Goal: Task Accomplishment & Management: Use online tool/utility

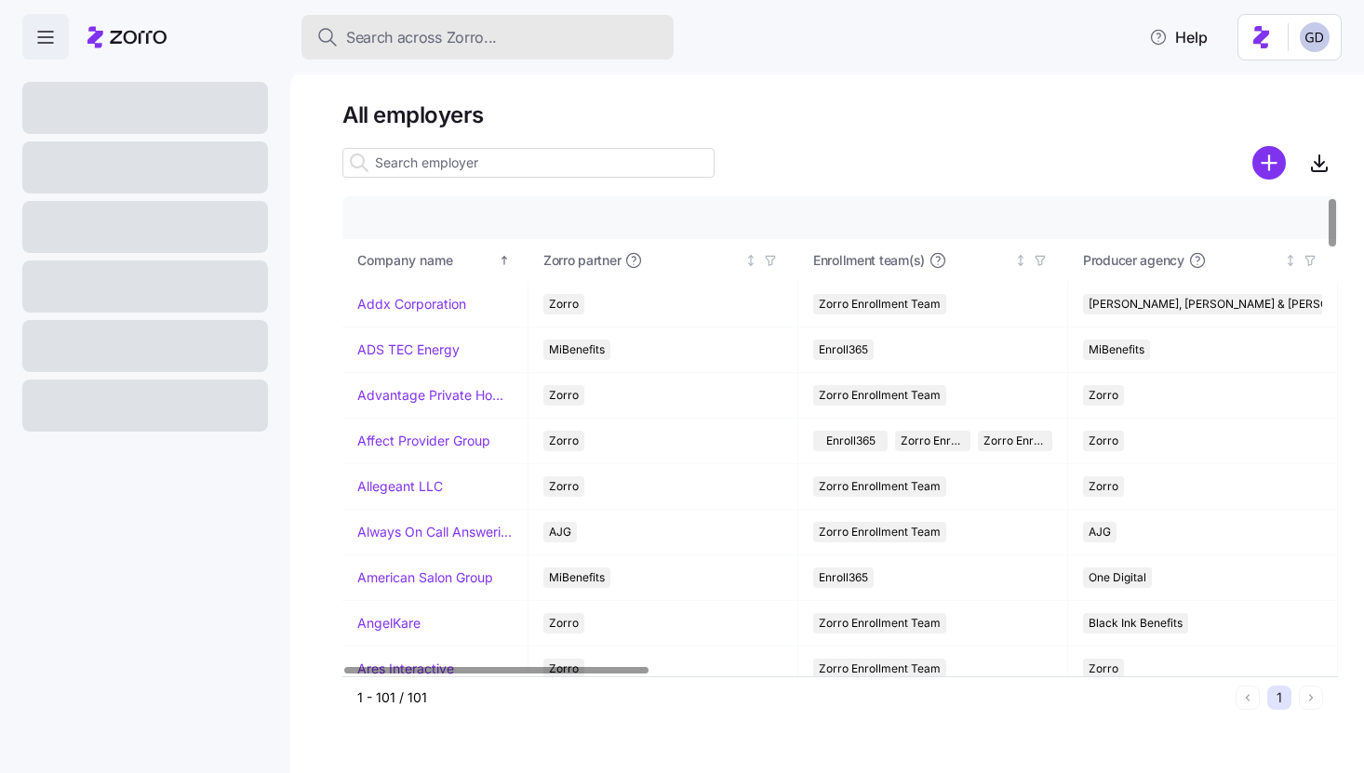
click at [500, 35] on div "Search across Zorro..." at bounding box center [487, 37] width 342 height 23
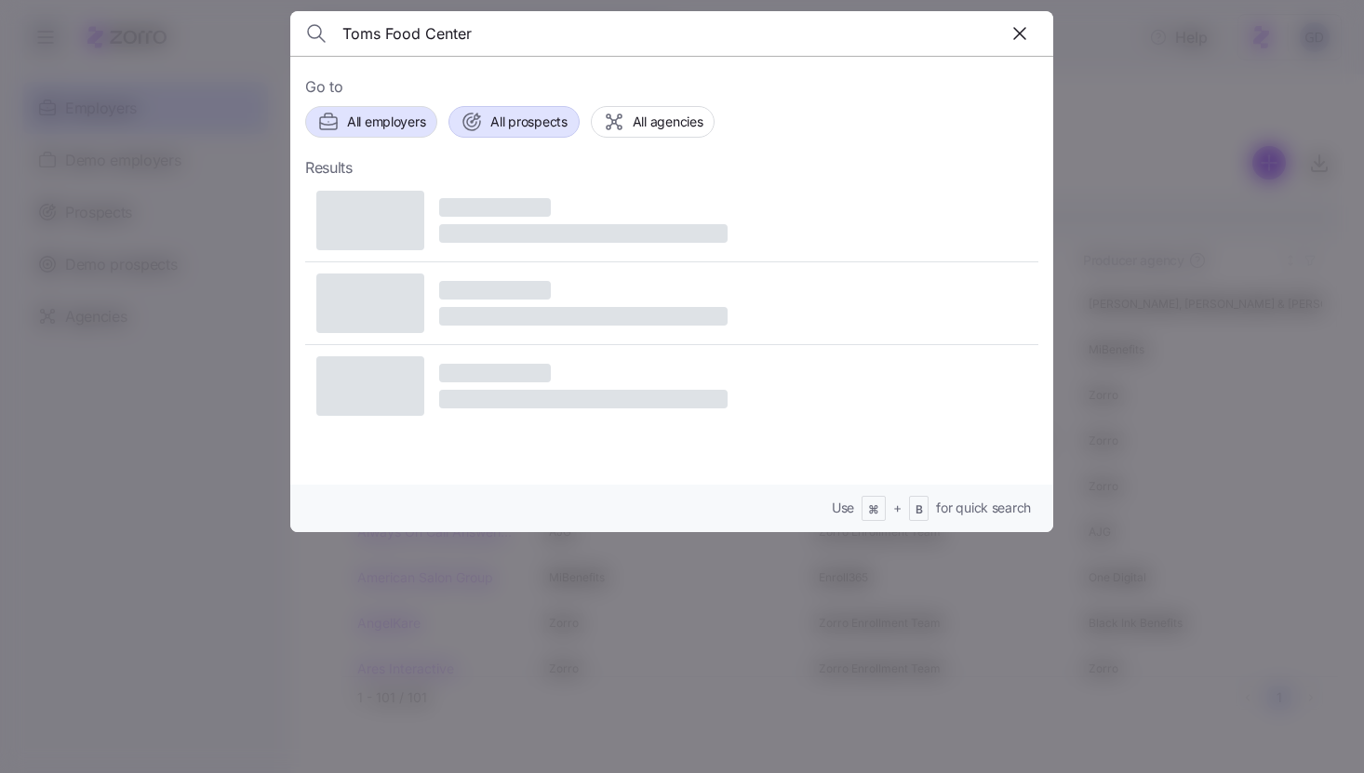
type input "Toms Food Center"
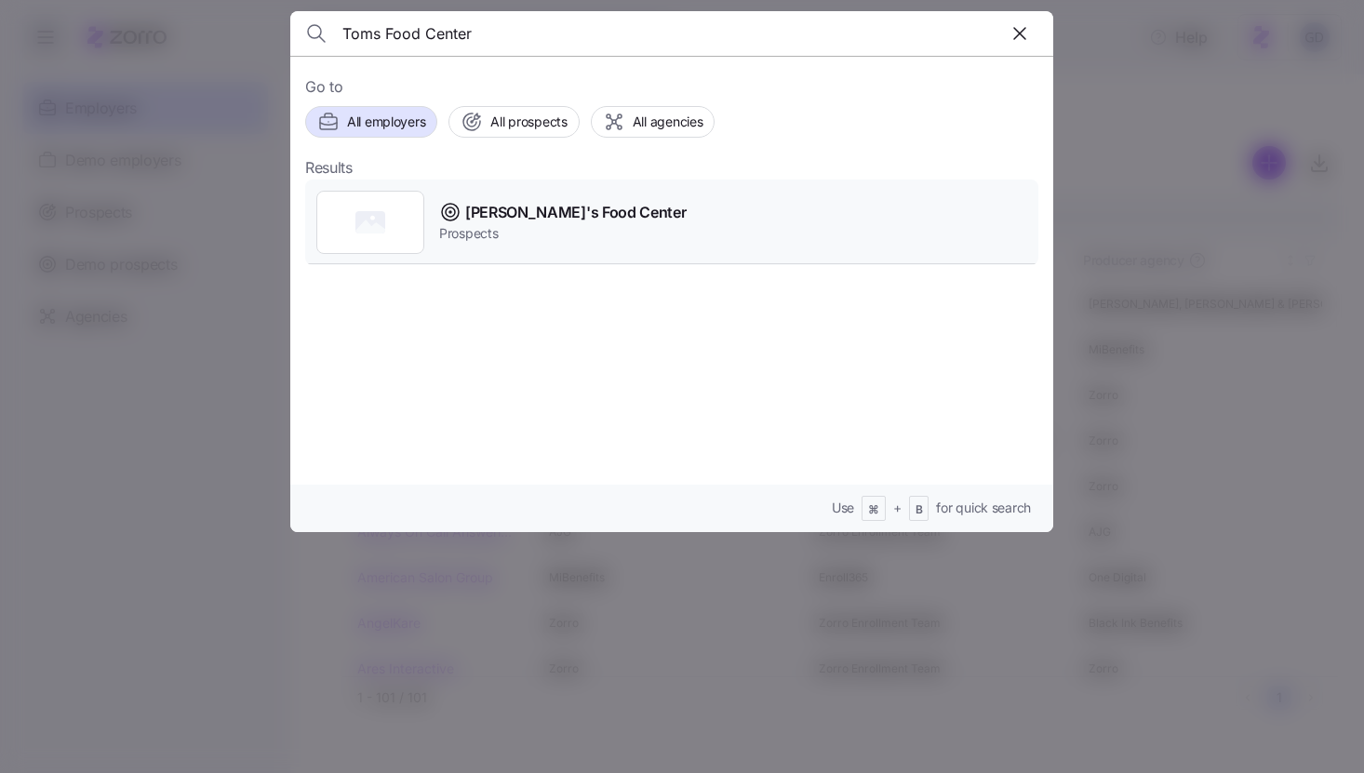
drag, startPoint x: 505, startPoint y: 126, endPoint x: 576, endPoint y: 245, distance: 138.5
click at [576, 245] on div "Go to All employers All prospects All agencies Results [PERSON_NAME]'s Food Cen…" at bounding box center [671, 294] width 763 height 476
click at [548, 225] on span "Prospects" at bounding box center [562, 233] width 247 height 19
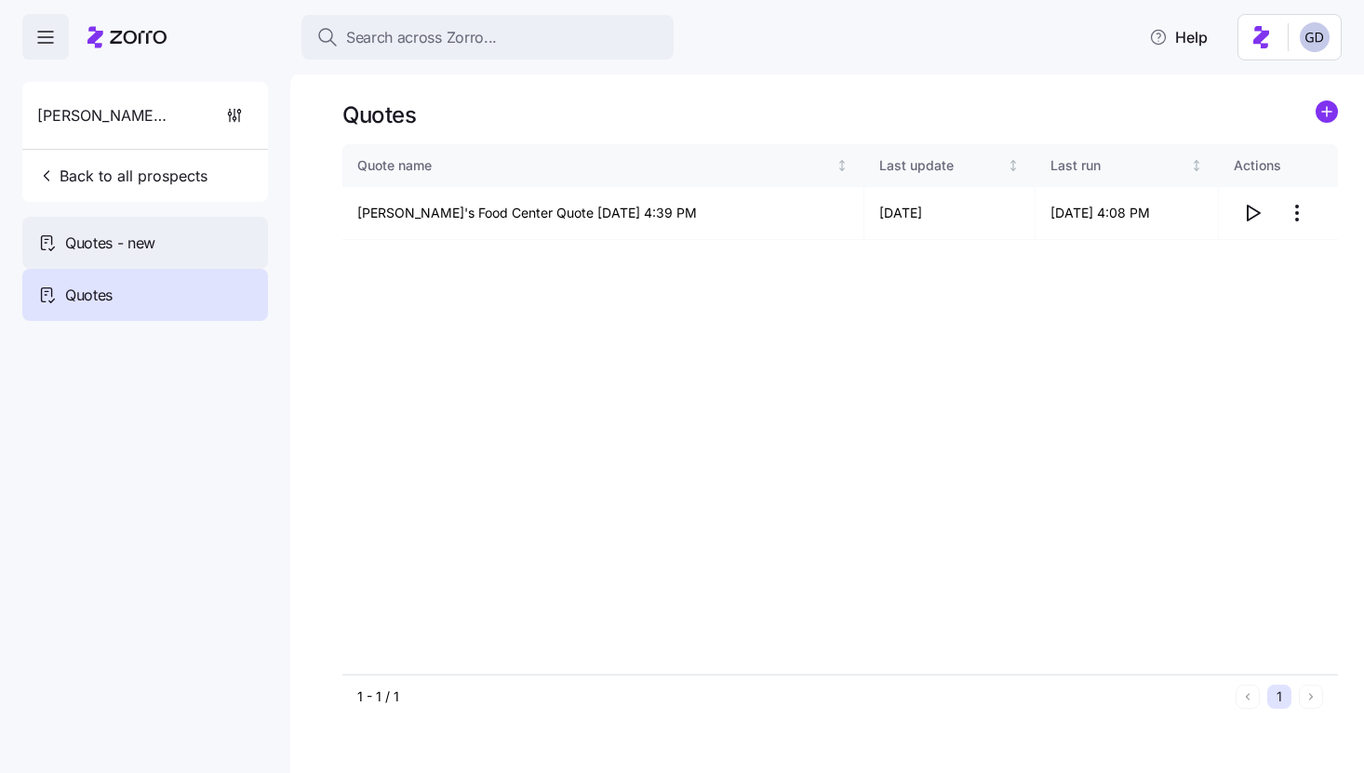
click at [190, 253] on div "Quotes - new" at bounding box center [145, 243] width 246 height 52
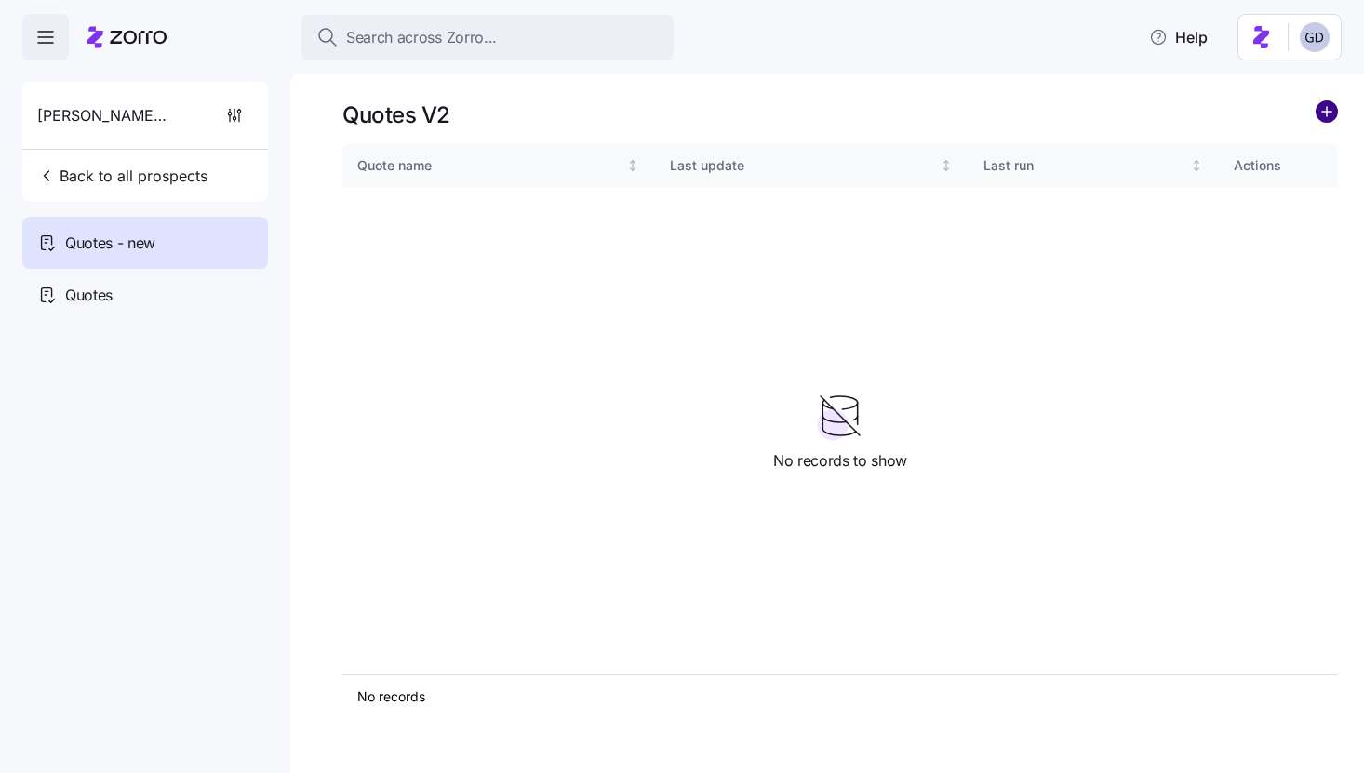
click at [1321, 110] on circle "add icon" at bounding box center [1327, 111] width 20 height 20
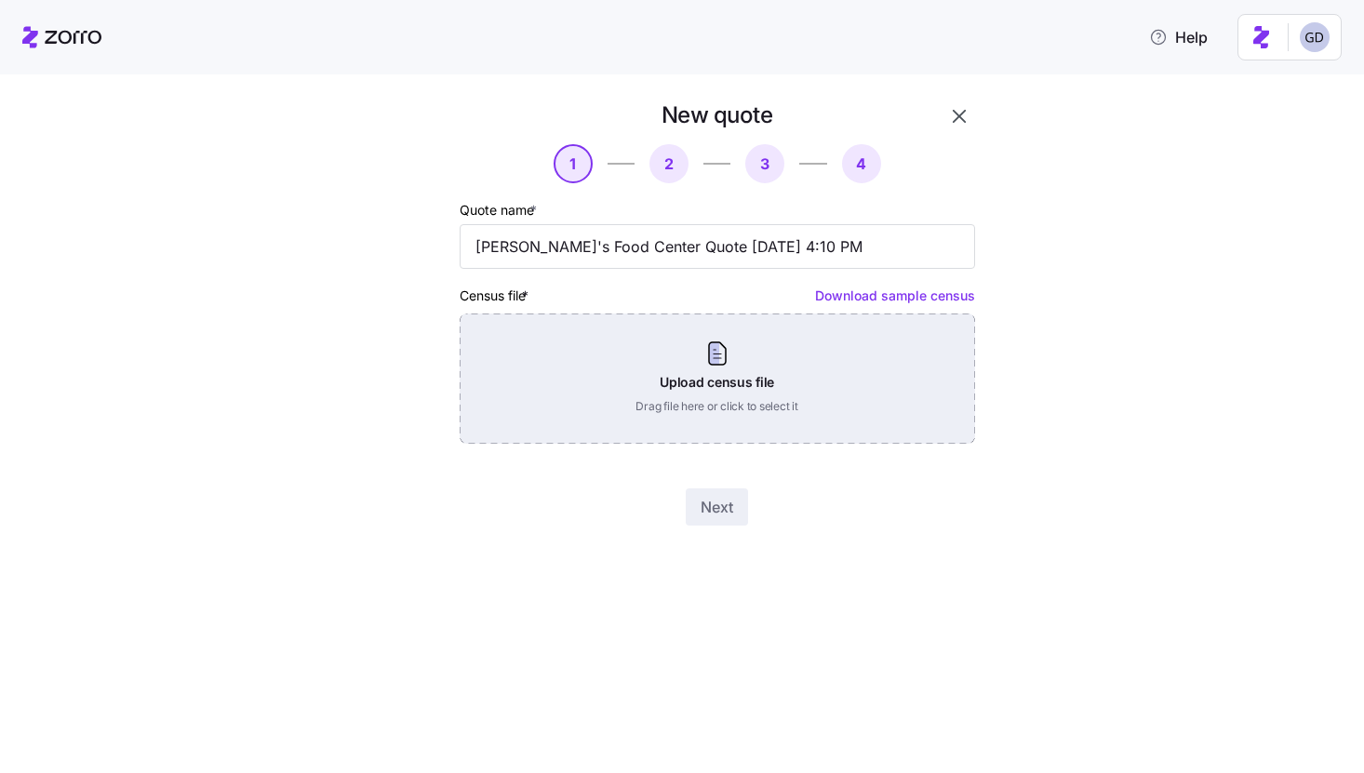
click at [669, 363] on div "Upload census file Drag file here or click to select it" at bounding box center [718, 379] width 516 height 130
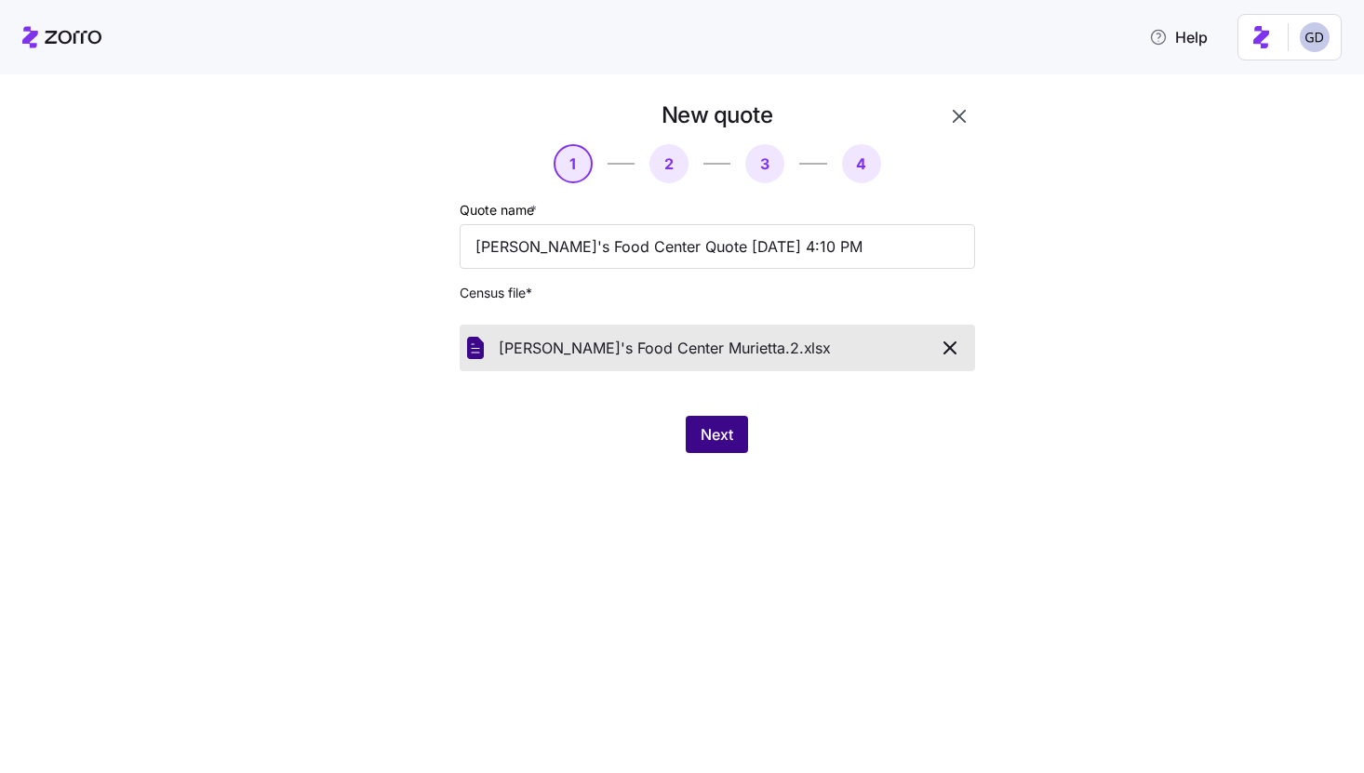
click at [719, 436] on span "Next" at bounding box center [717, 434] width 33 height 22
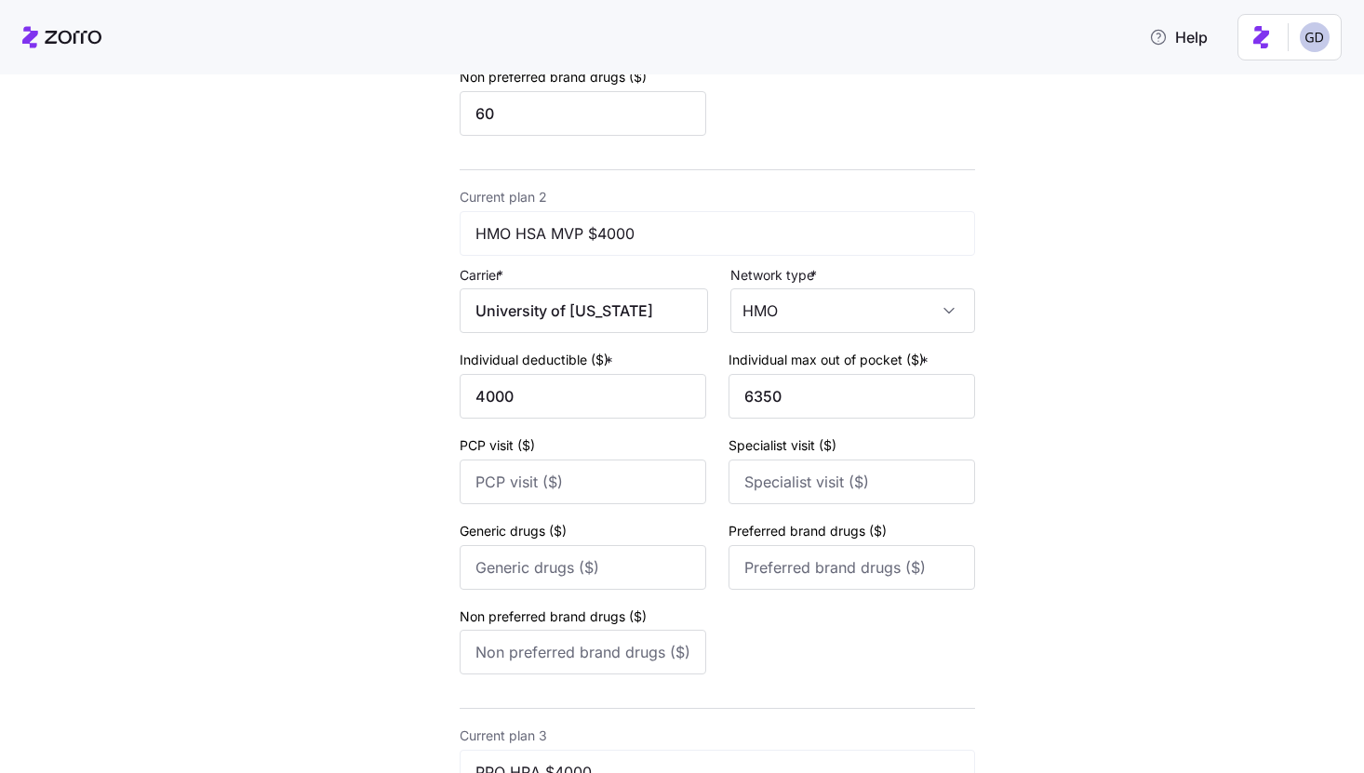
scroll to position [1222, 0]
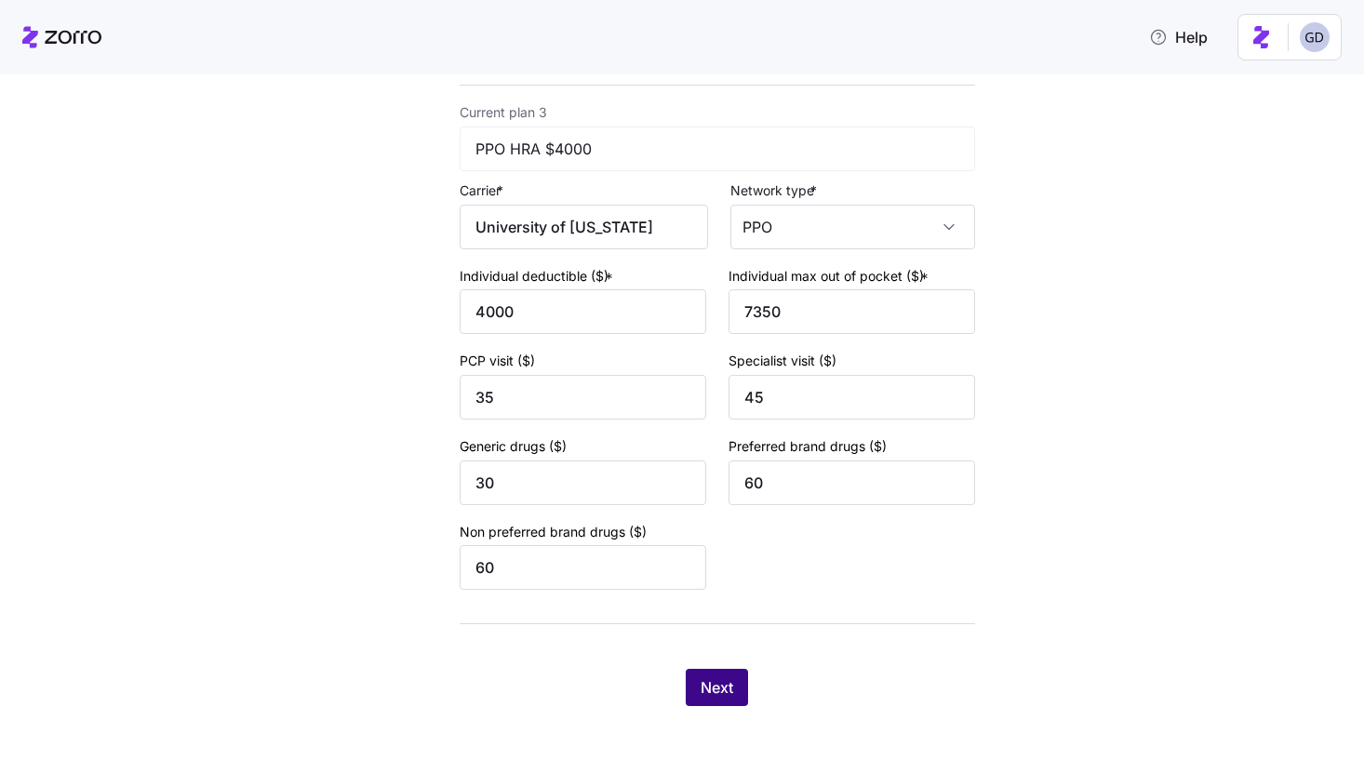
click at [728, 683] on span "Next" at bounding box center [717, 687] width 33 height 22
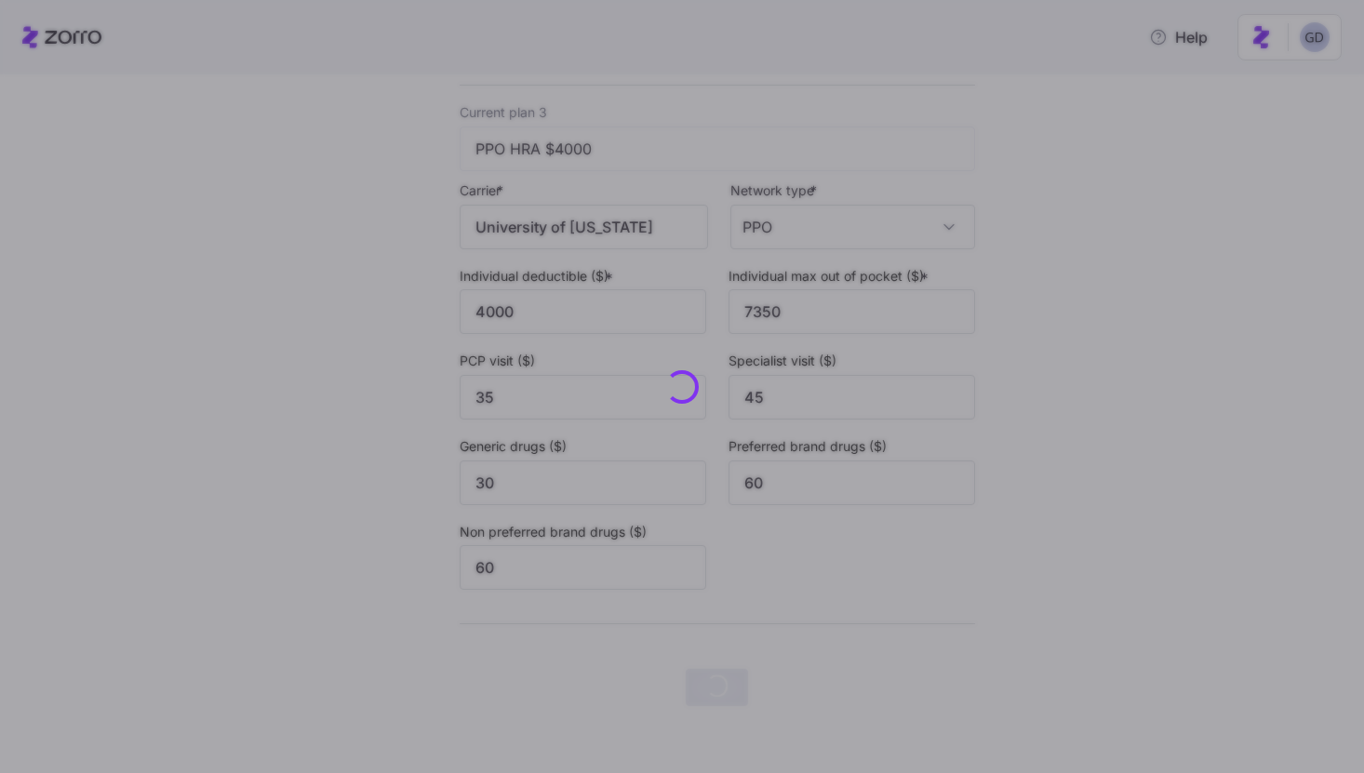
scroll to position [0, 0]
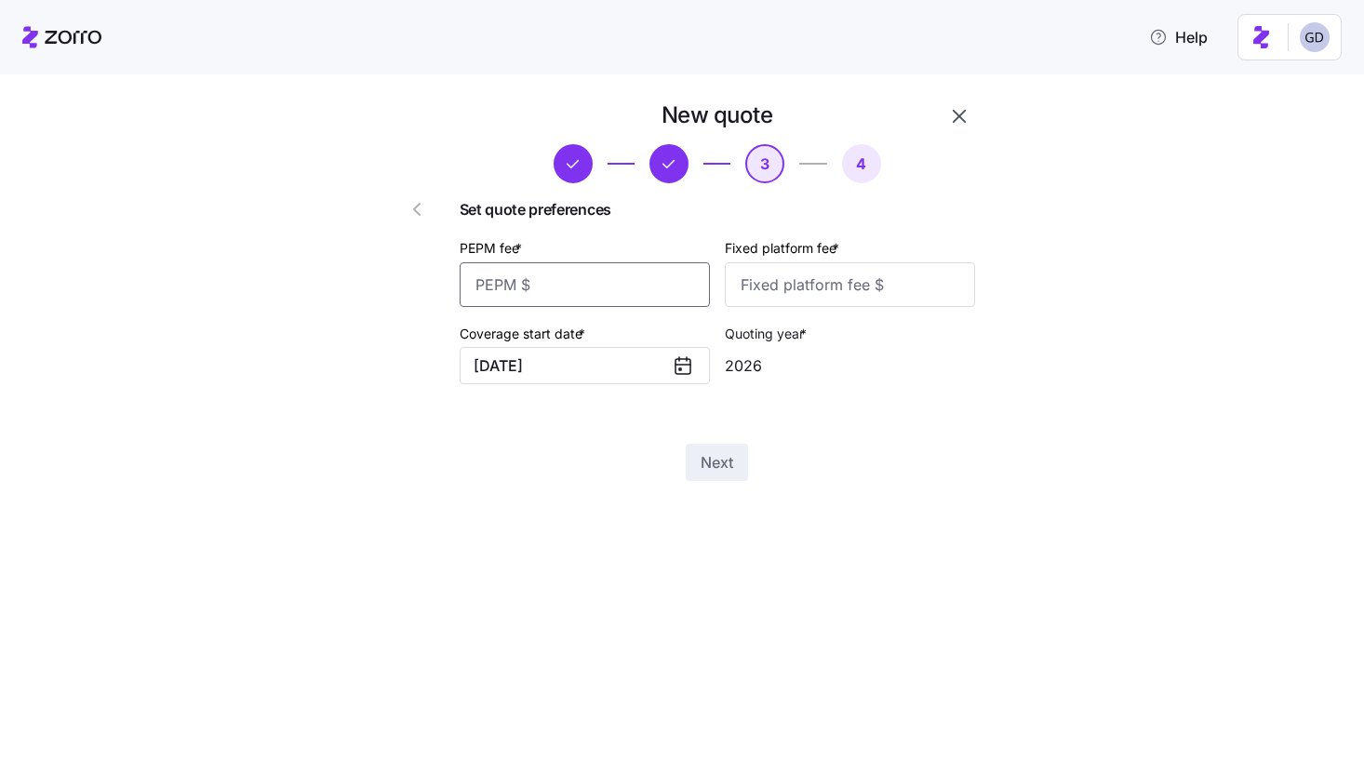
click at [609, 283] on input "PEPM fee *" at bounding box center [585, 284] width 250 height 45
type input "30"
type input "100"
click at [727, 465] on span "Next" at bounding box center [717, 462] width 33 height 22
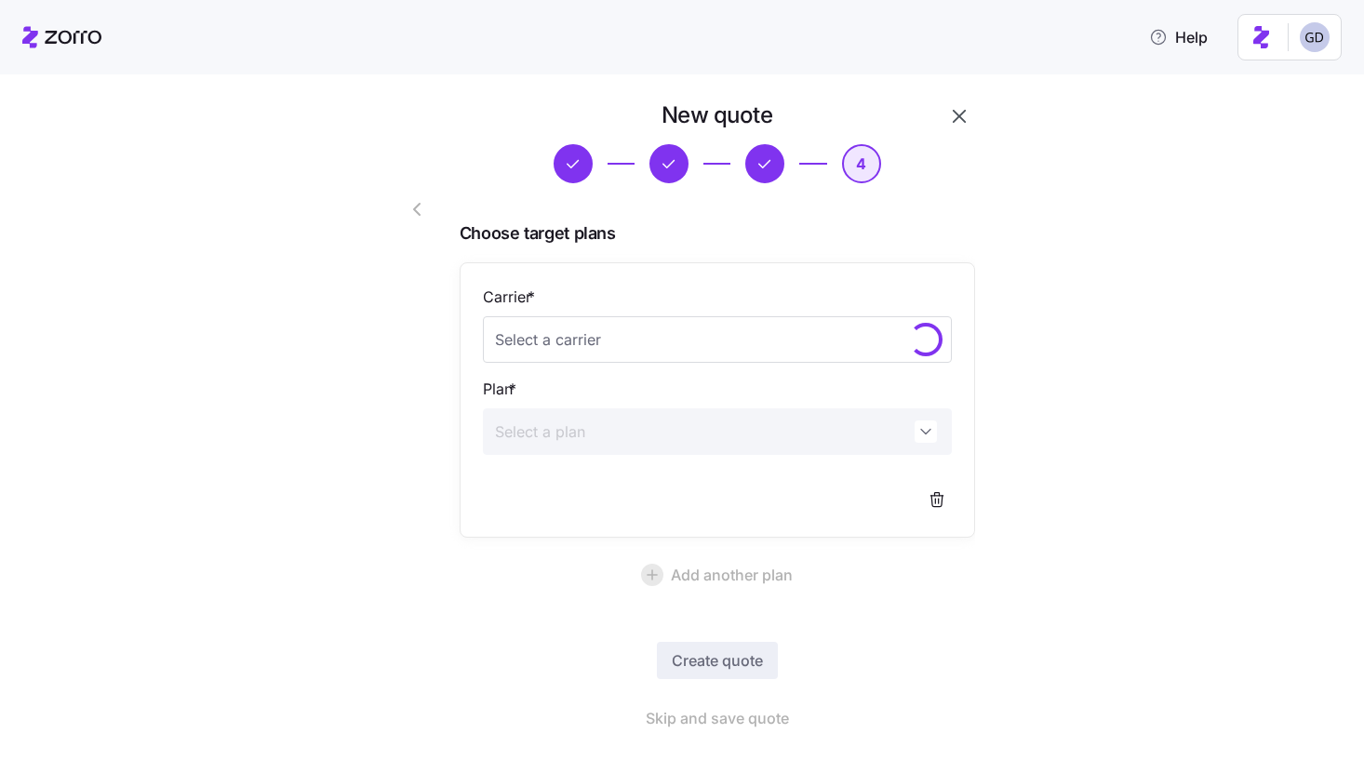
scroll to position [28, 0]
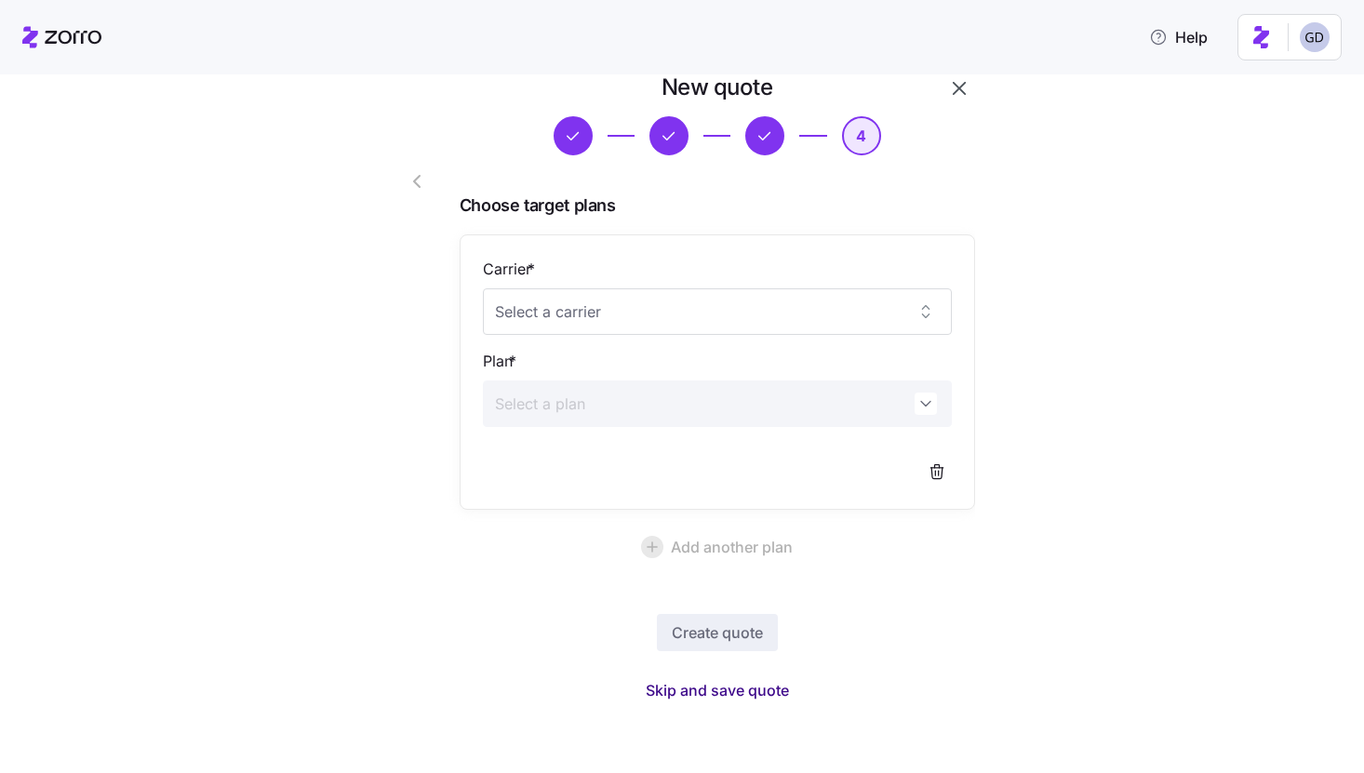
click at [764, 689] on span "Skip and save quote" at bounding box center [717, 690] width 143 height 22
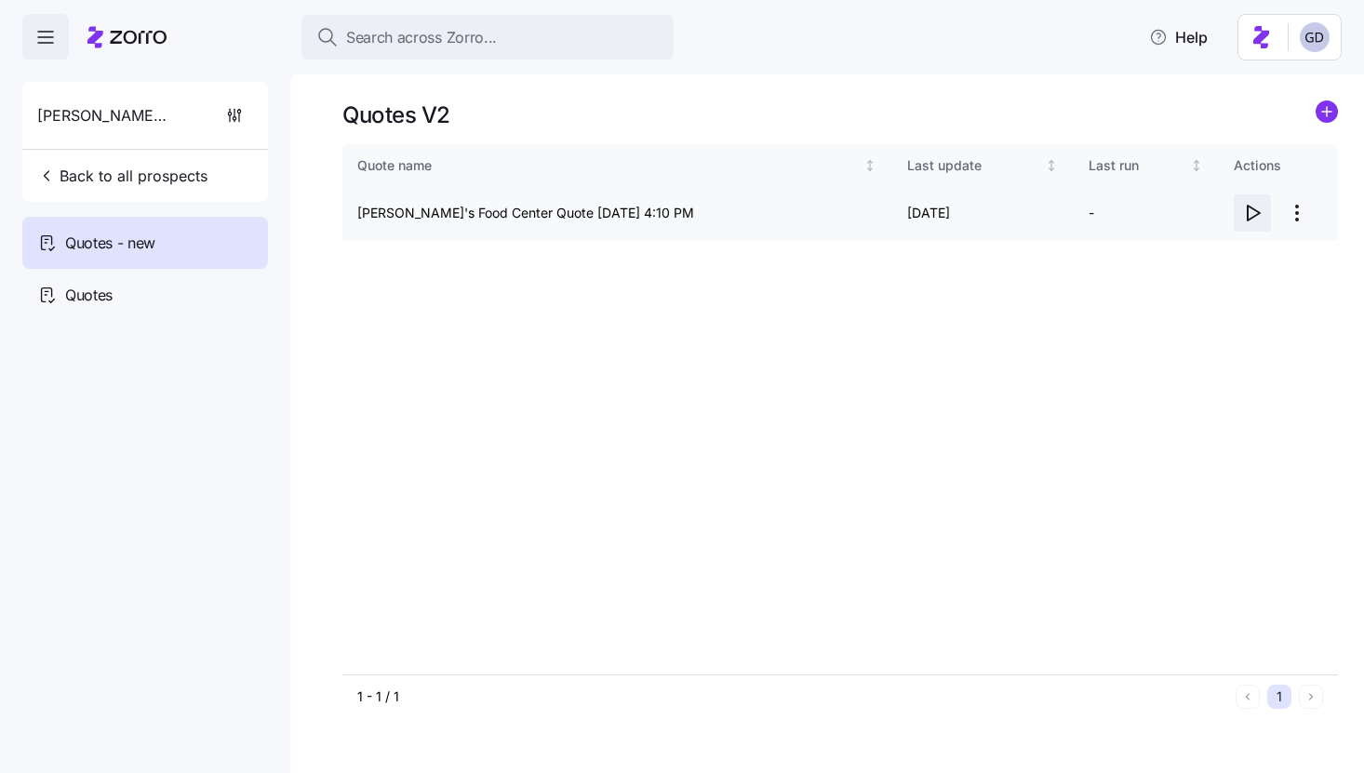
click at [1249, 215] on icon "button" at bounding box center [1252, 213] width 22 height 22
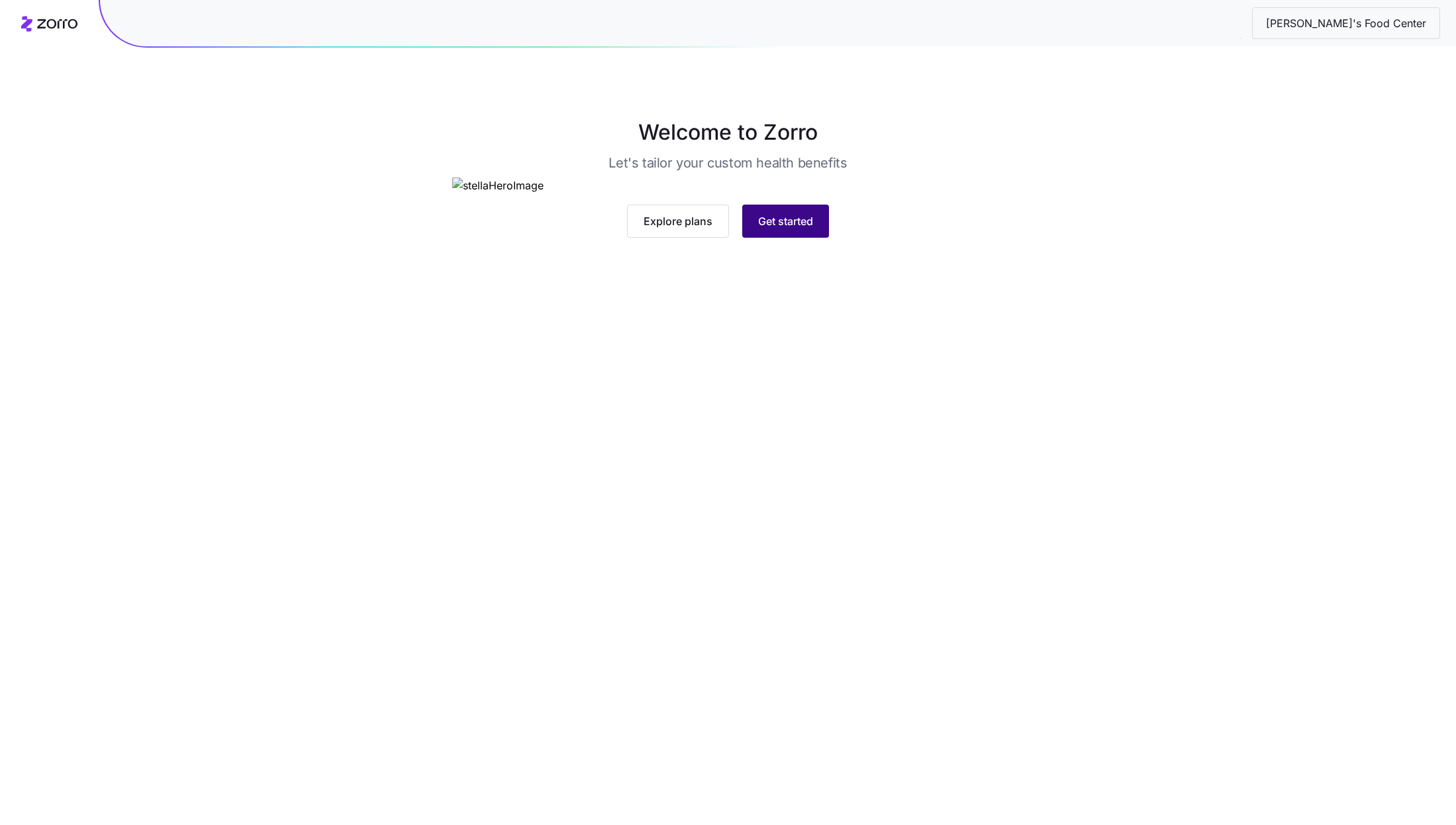
click at [784, 229] on span "Get started" at bounding box center [785, 221] width 55 height 16
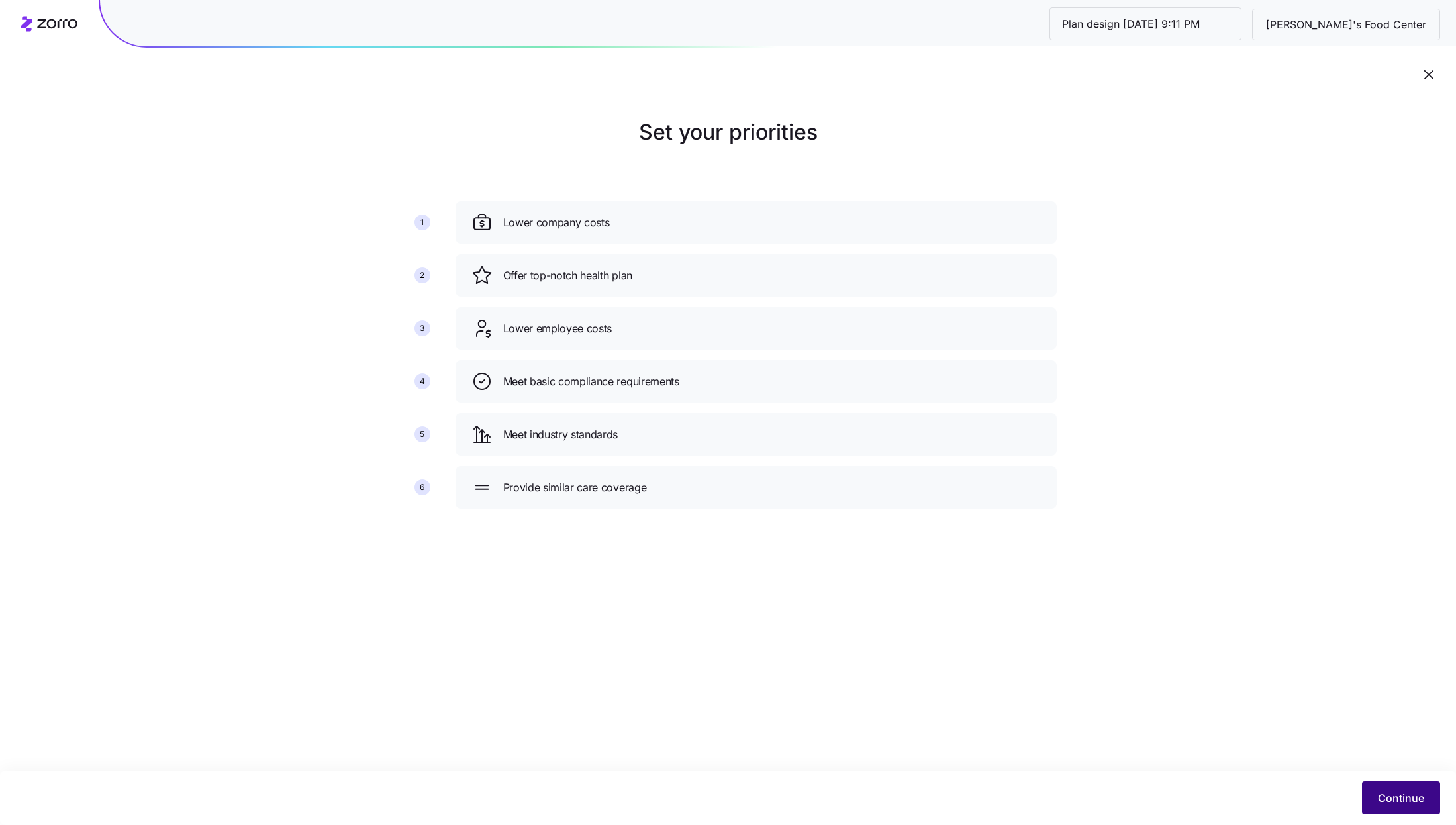
click at [1413, 795] on span "Continue" at bounding box center [1400, 798] width 46 height 16
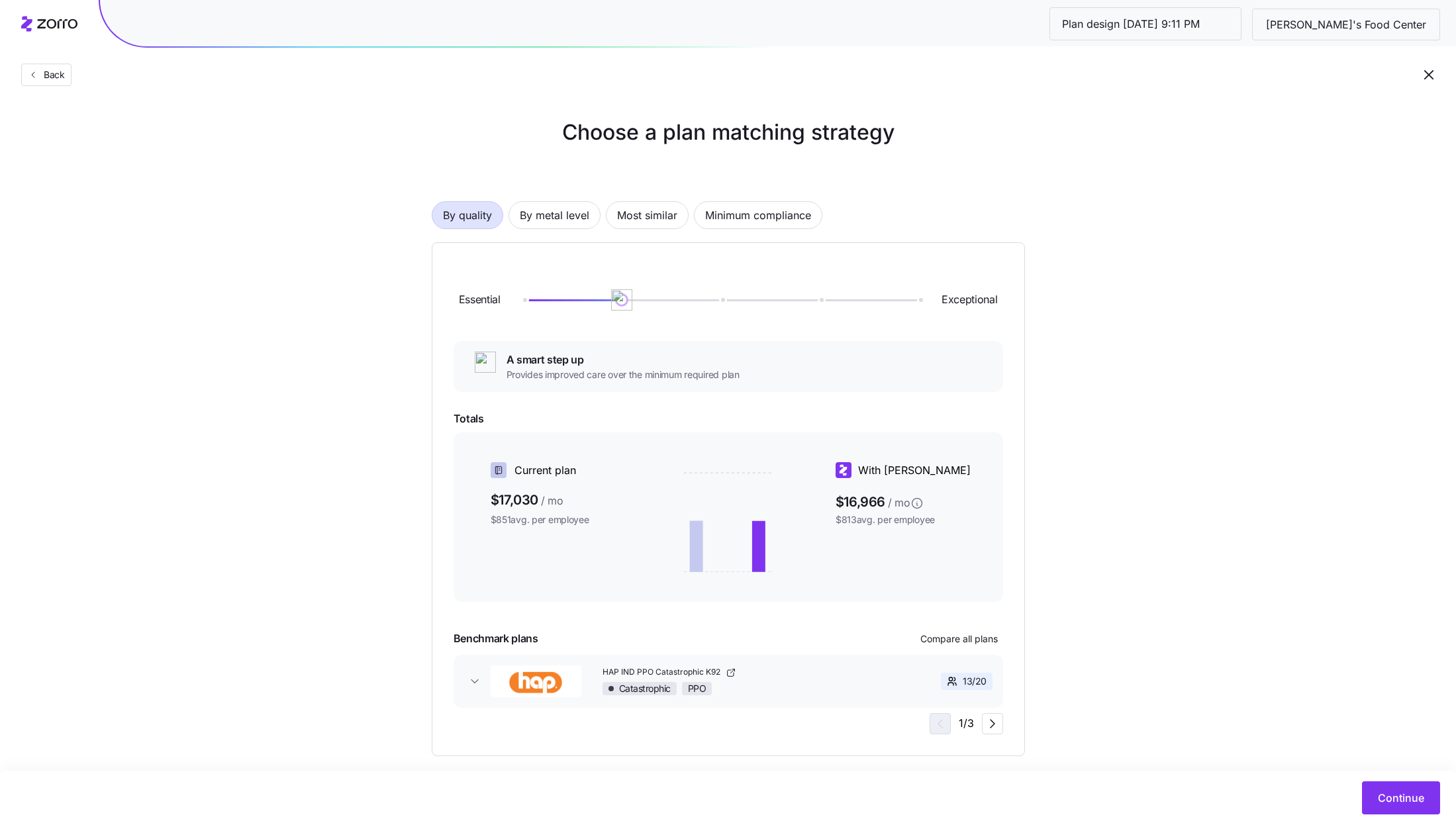
scroll to position [14, 0]
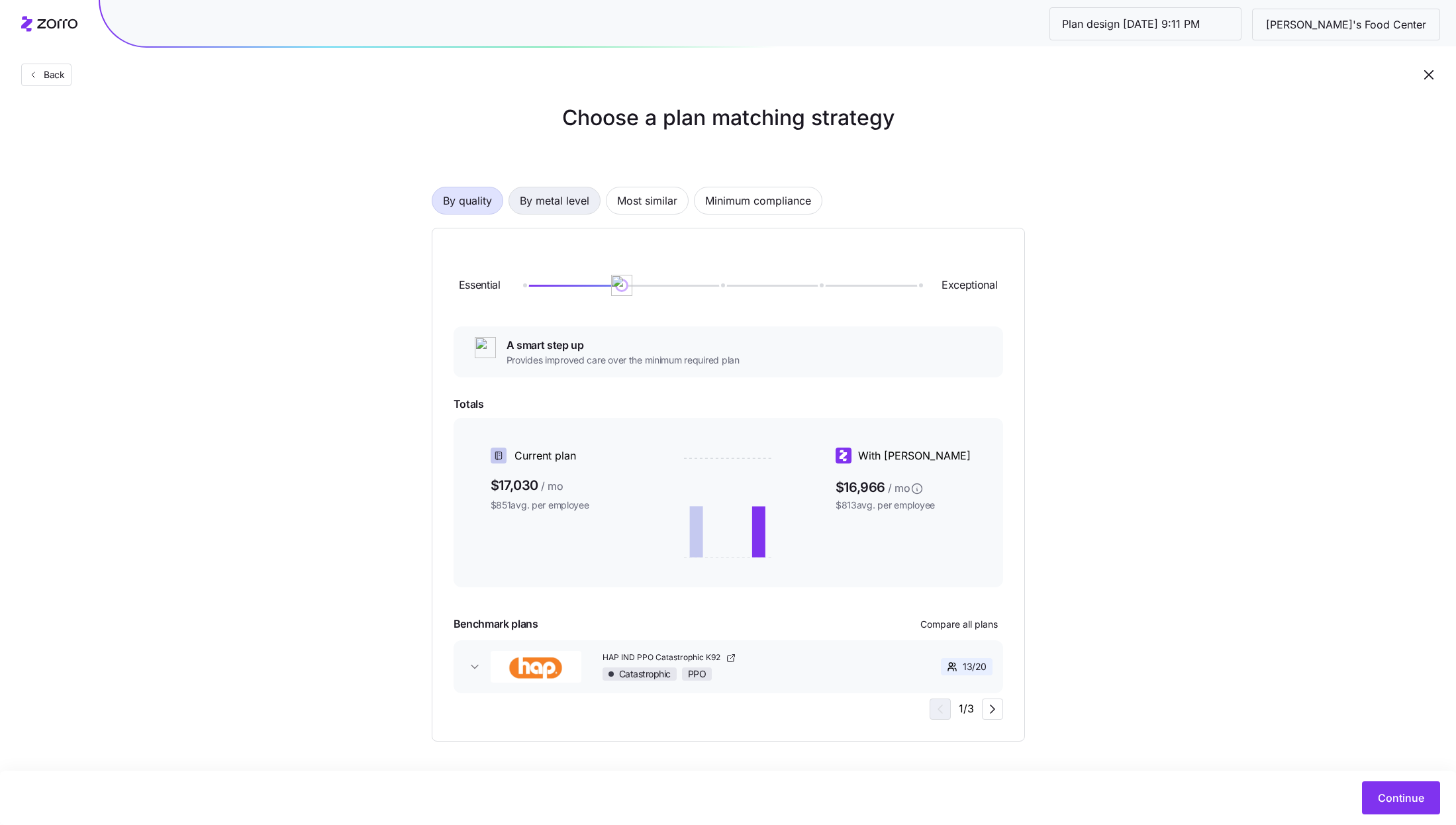
click at [566, 205] on span "By metal level" at bounding box center [554, 200] width 70 height 26
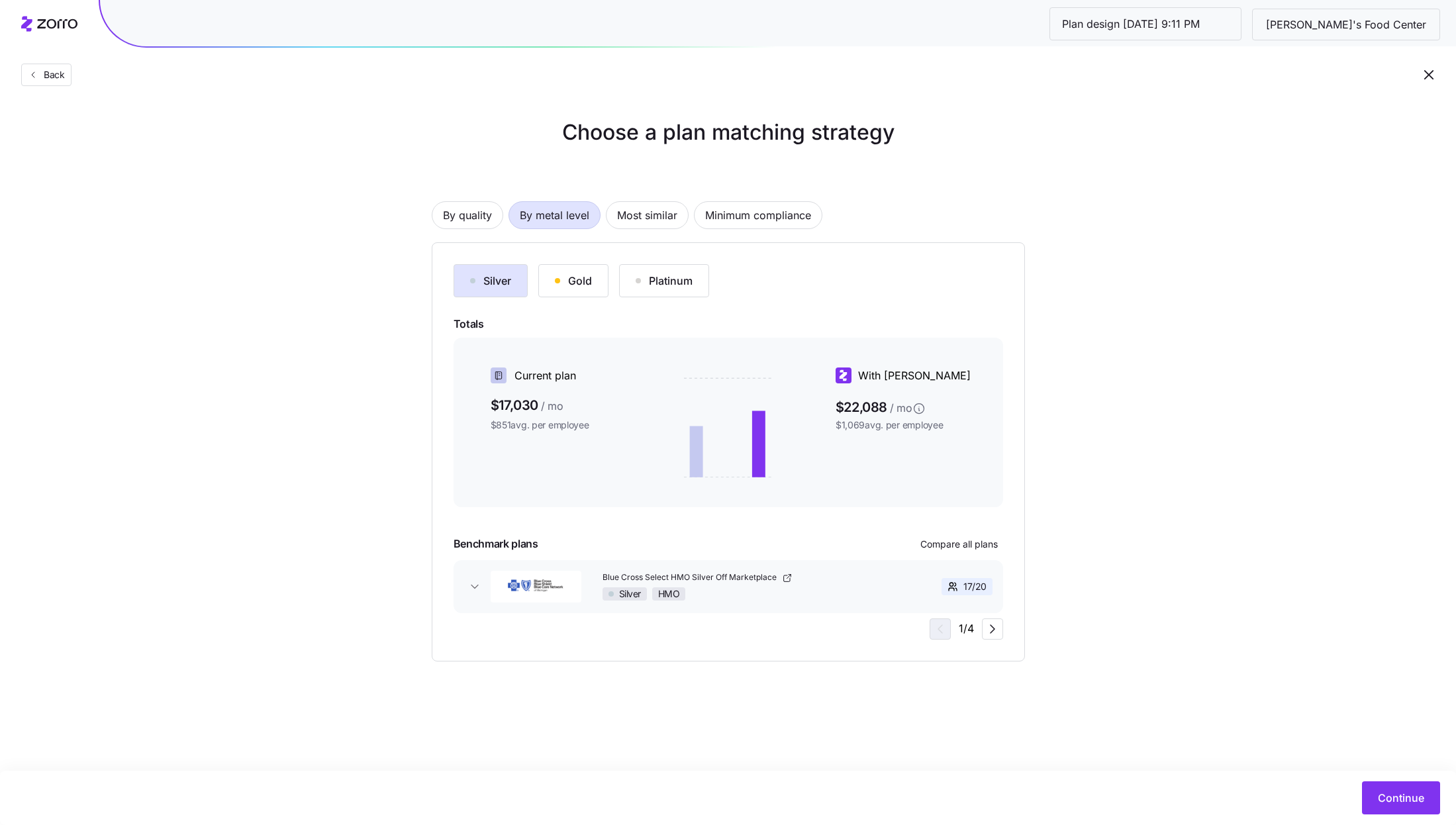
click at [818, 293] on div "Silver Gold Platinum" at bounding box center [728, 280] width 549 height 33
click at [967, 540] on span "Compare all plans" at bounding box center [959, 545] width 78 height 14
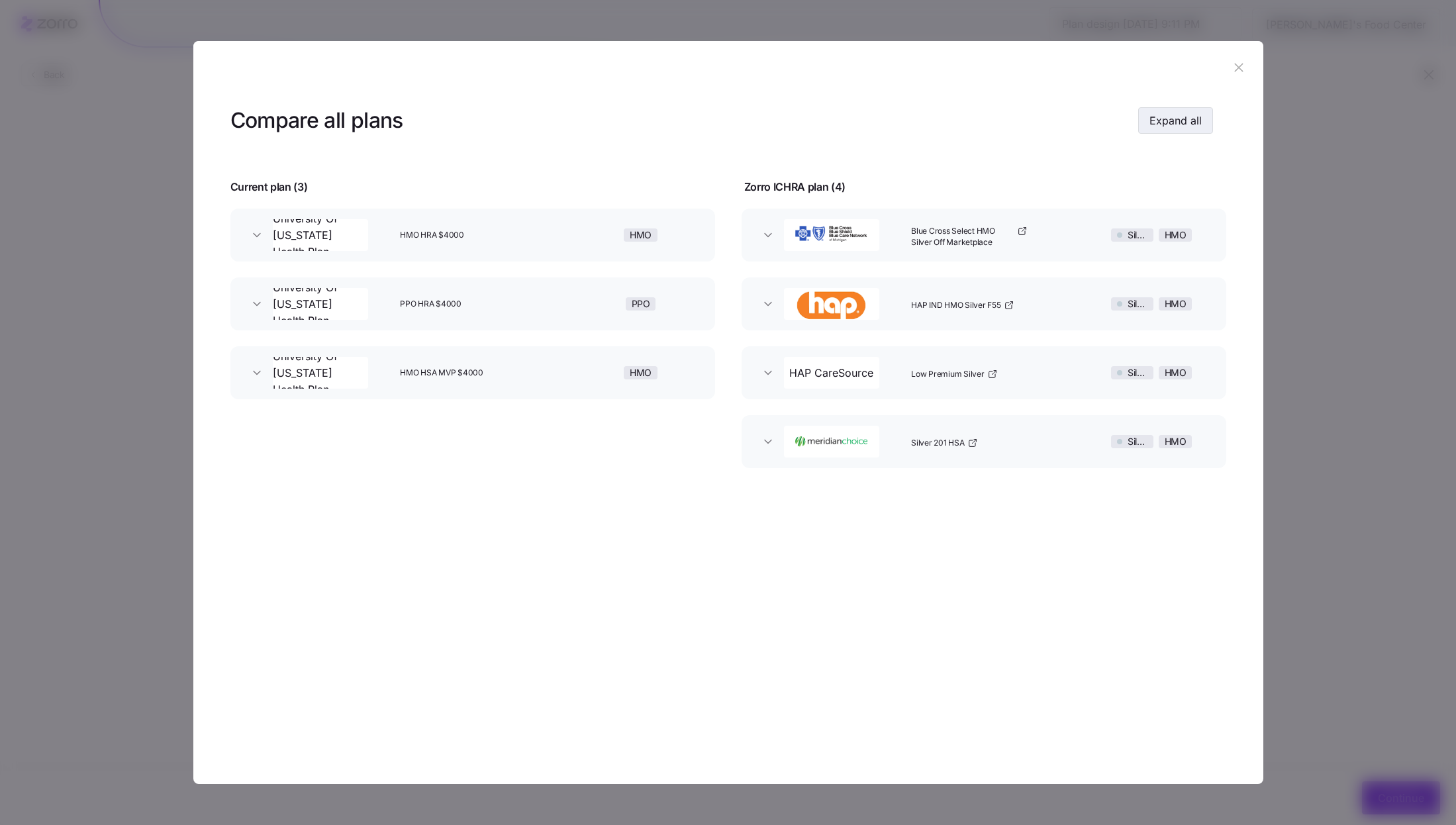
click at [1173, 112] on button "Expand all" at bounding box center [1176, 120] width 75 height 26
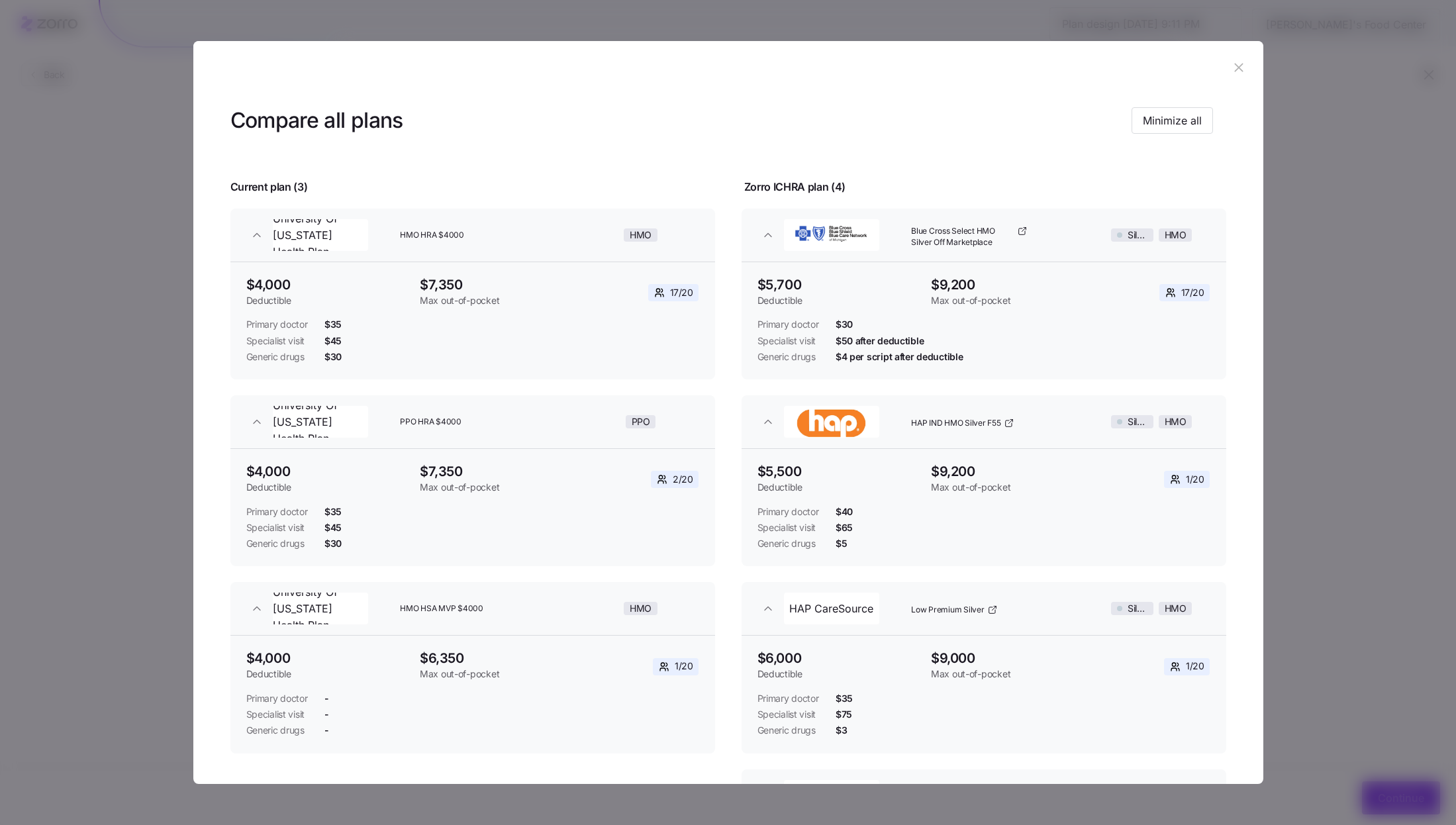
click at [702, 117] on div "Compare all plans Minimize all" at bounding box center [722, 121] width 983 height 30
click at [1235, 65] on icon "button" at bounding box center [1239, 68] width 9 height 9
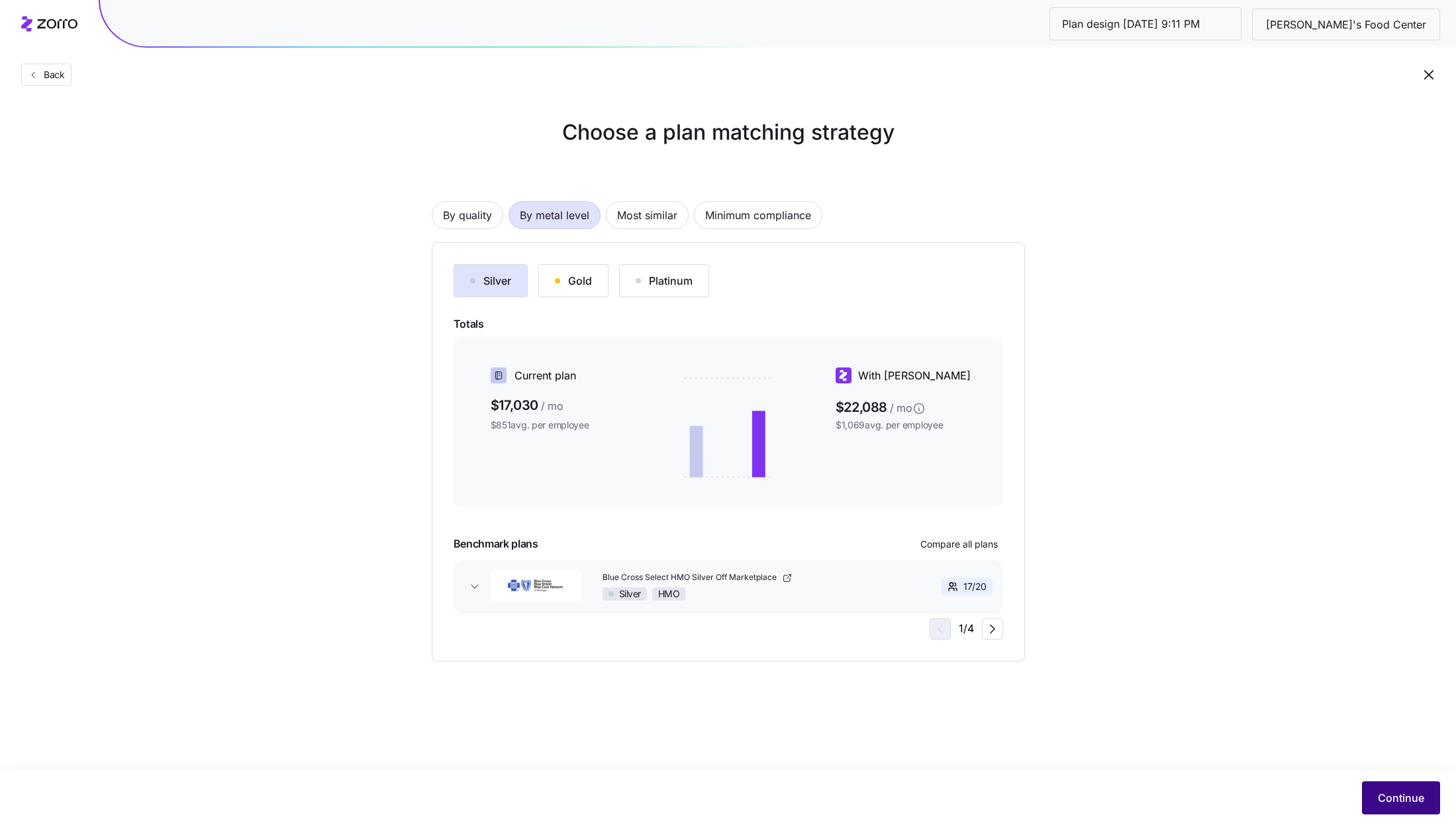
click at [1408, 795] on span "Continue" at bounding box center [1400, 798] width 46 height 16
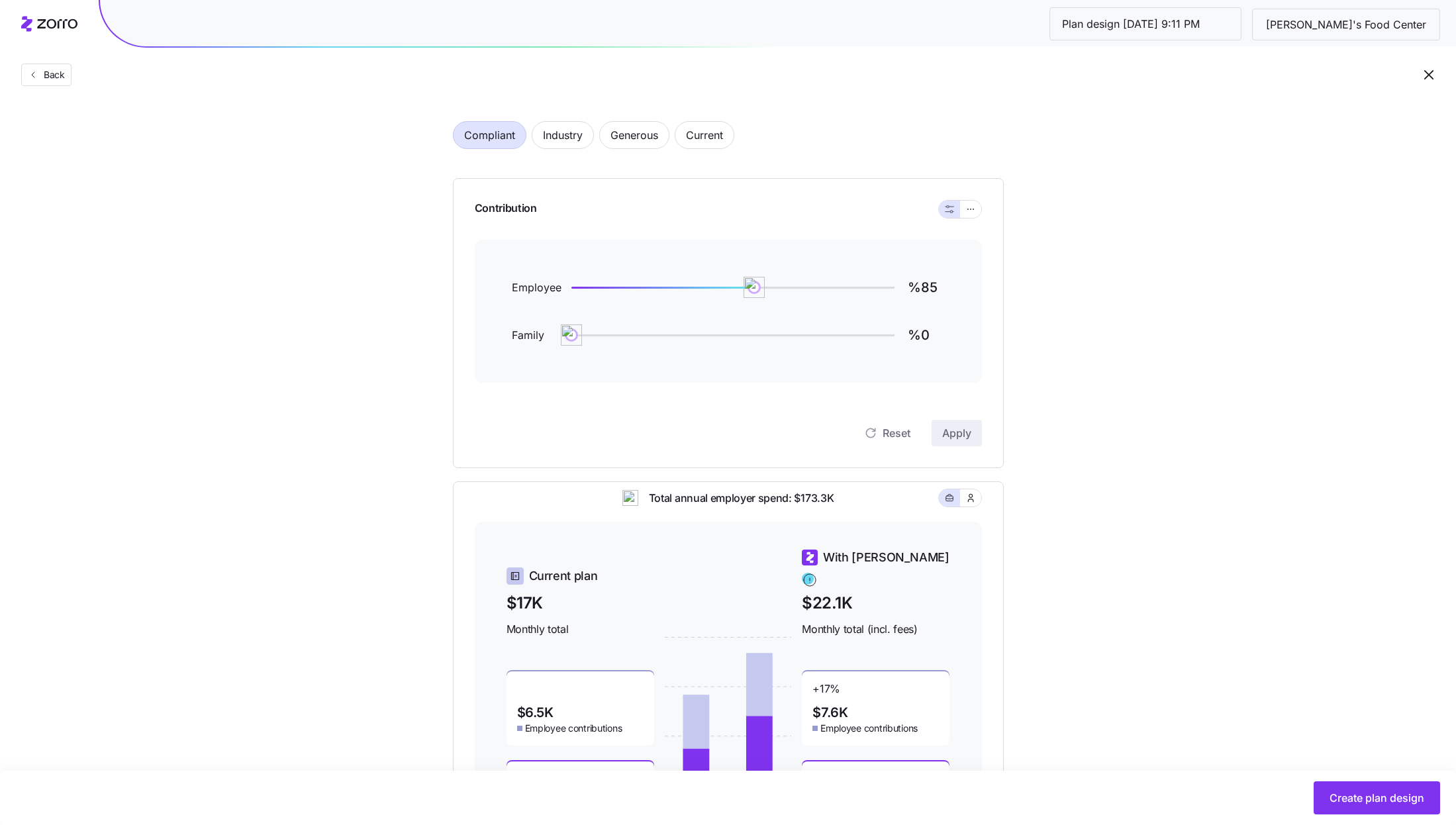
scroll to position [65, 0]
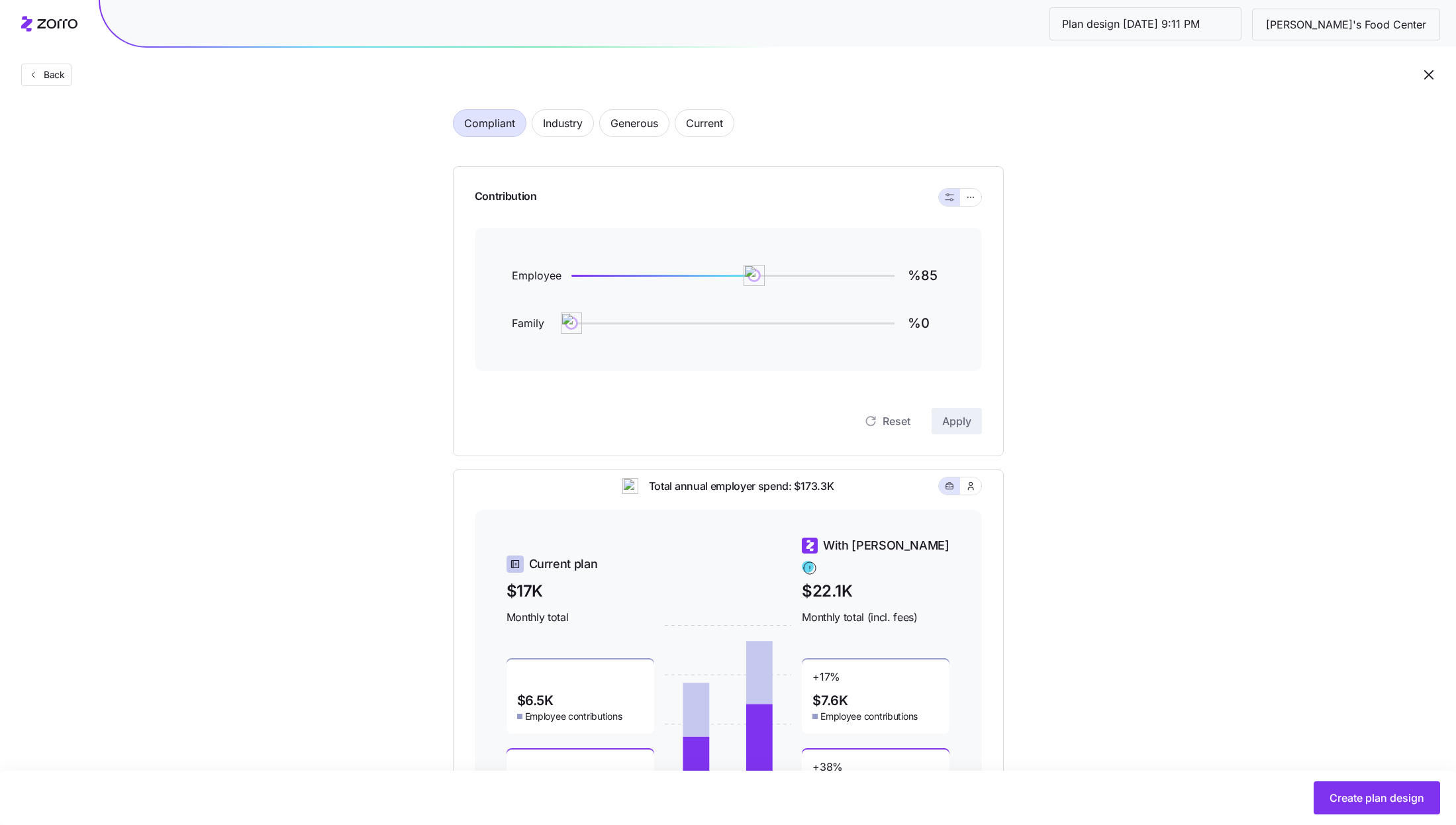
click at [1428, 80] on icon "button" at bounding box center [1429, 75] width 16 height 16
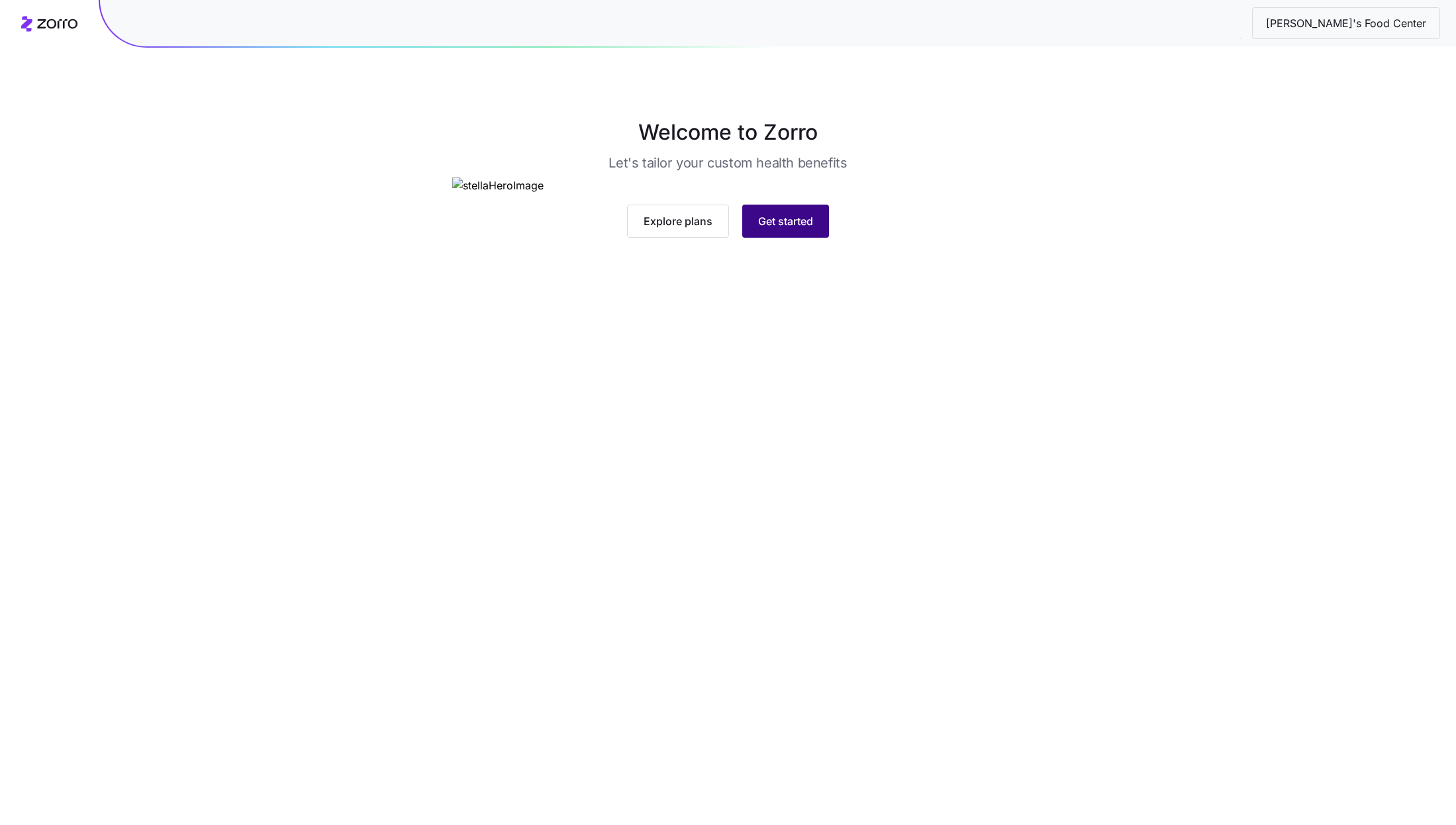
click at [749, 238] on button "Get started" at bounding box center [786, 221] width 87 height 33
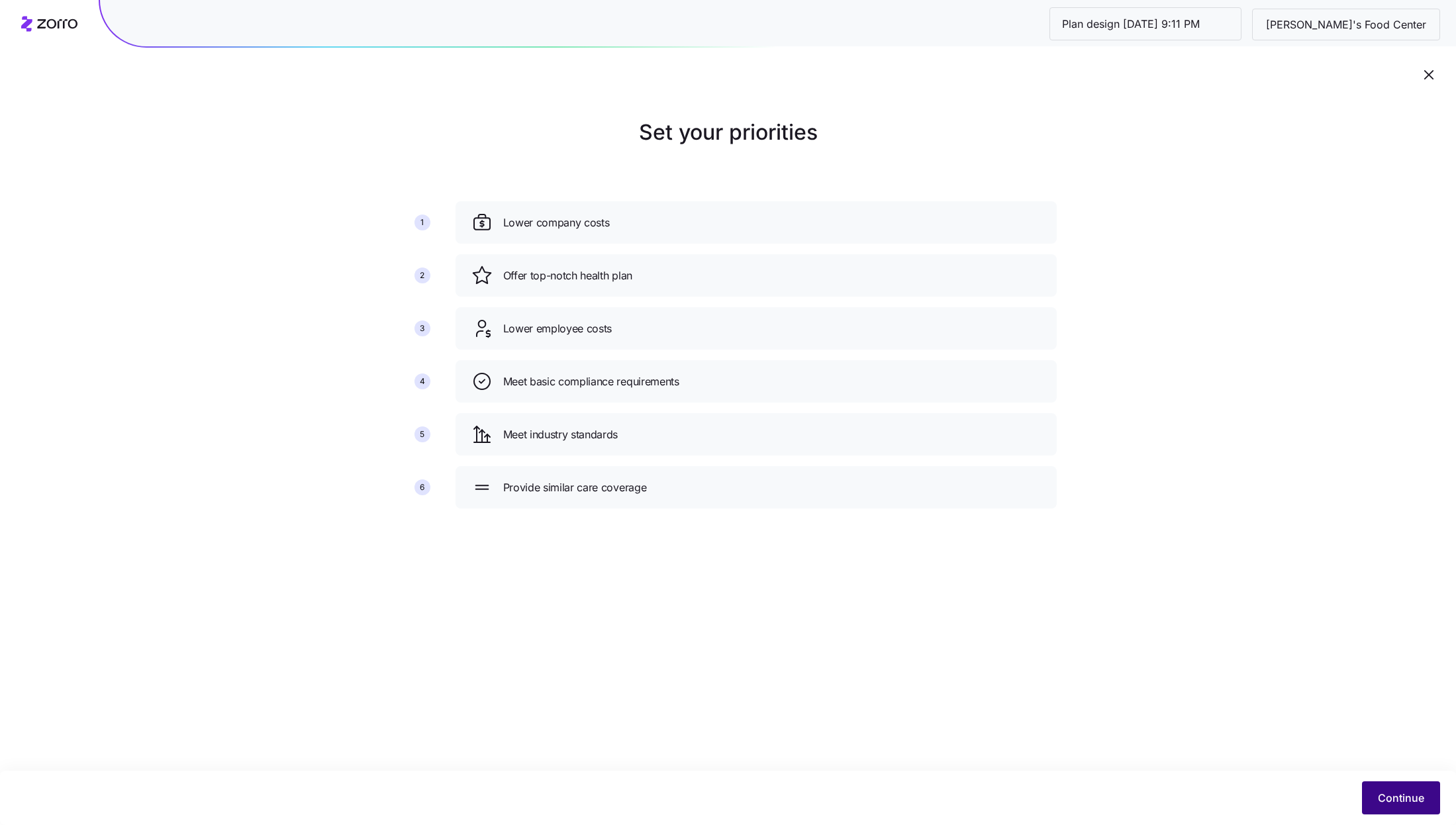
click at [1380, 789] on button "Continue" at bounding box center [1401, 798] width 78 height 33
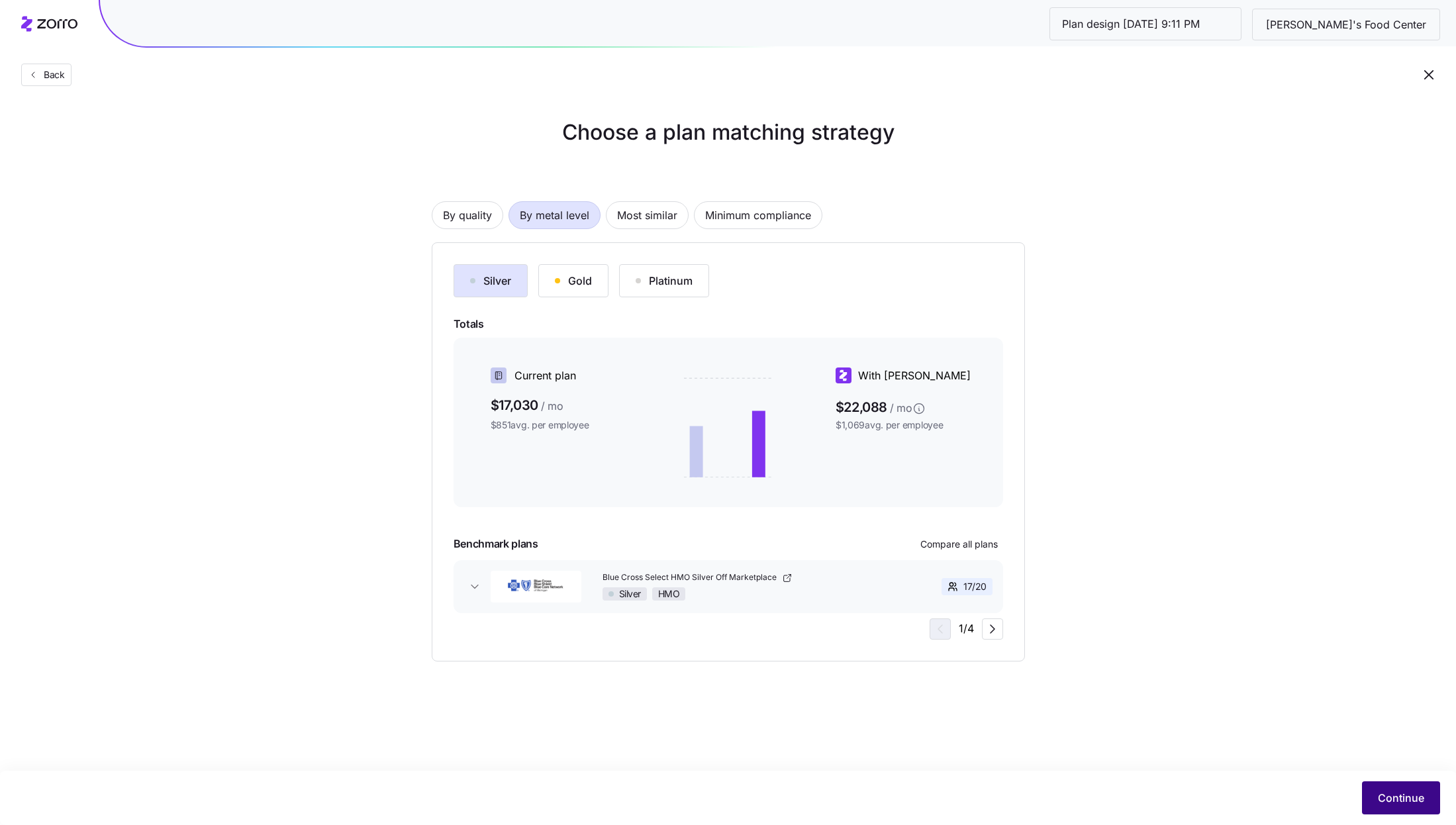
click at [1382, 789] on button "Continue" at bounding box center [1401, 798] width 78 height 33
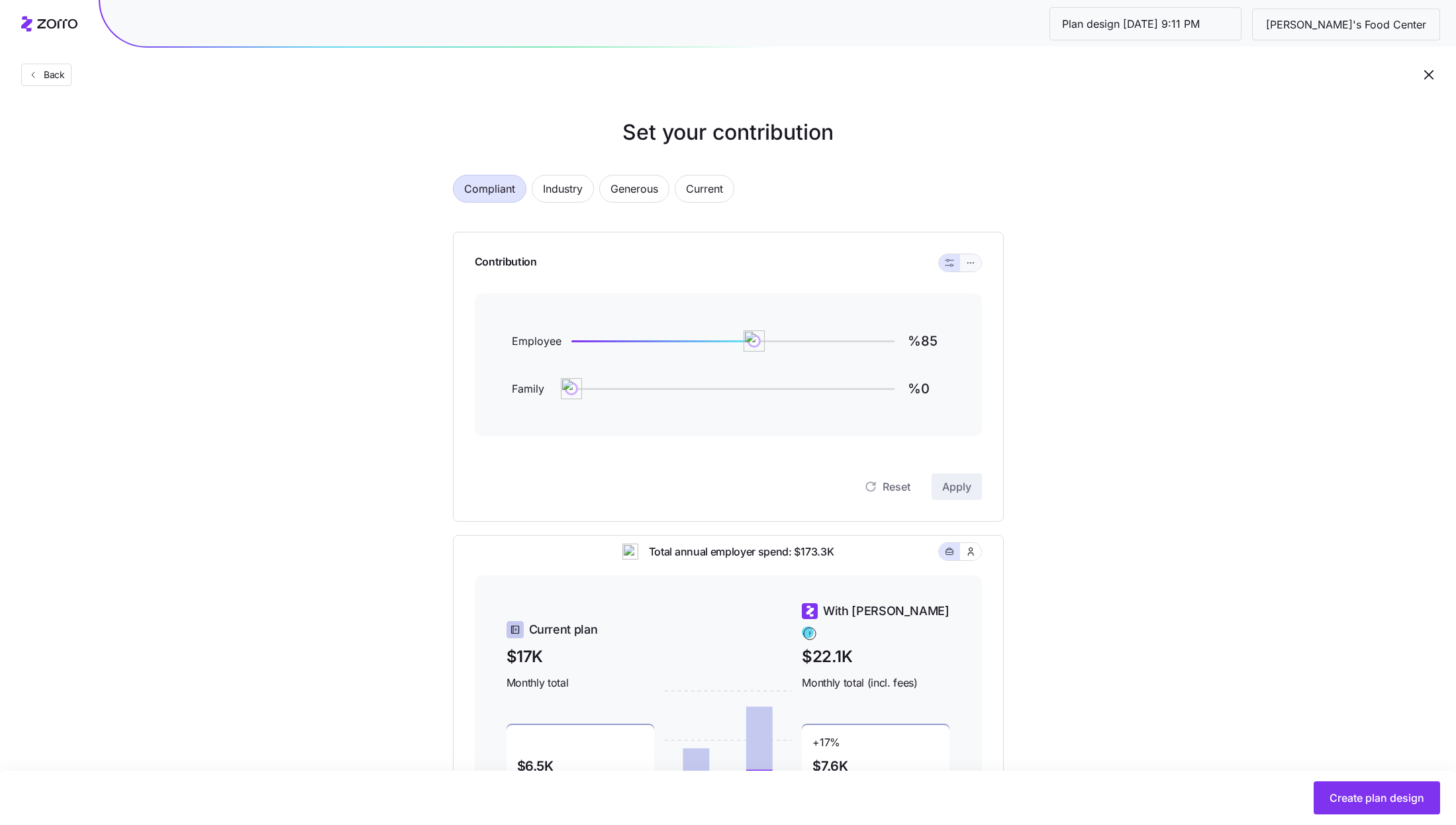
click at [976, 267] on button "button" at bounding box center [971, 263] width 21 height 17
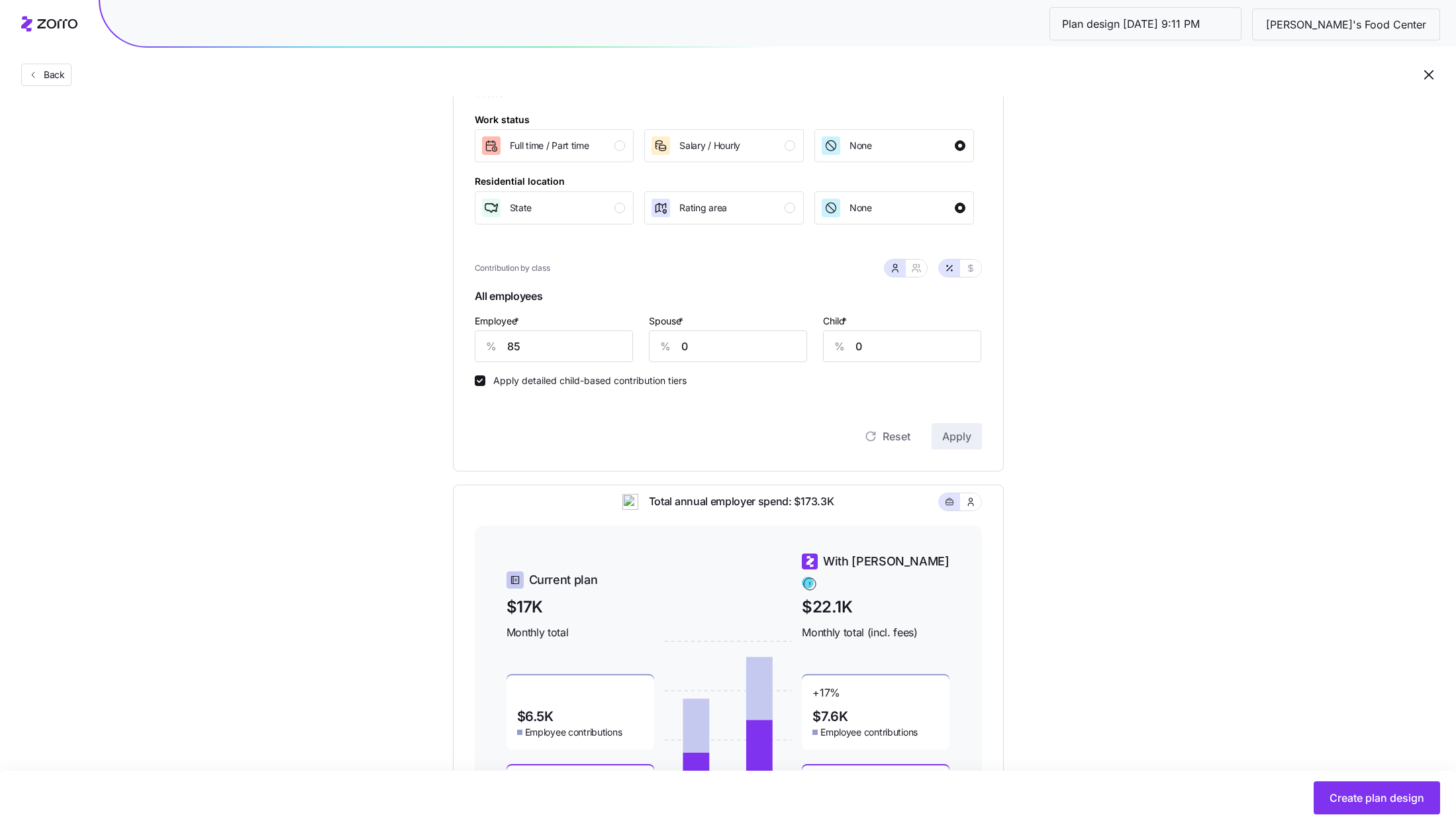
scroll to position [226, 0]
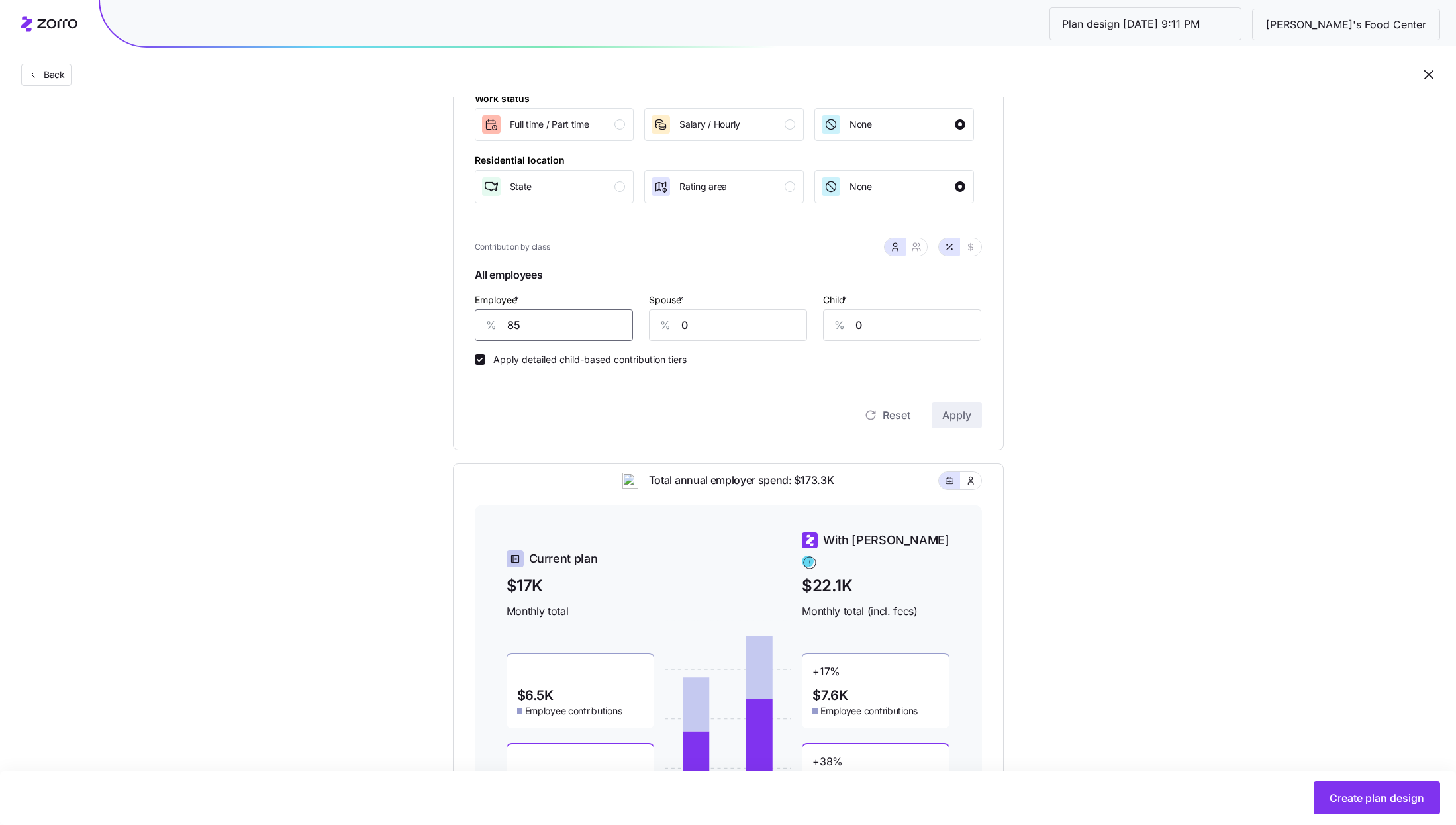
click at [538, 325] on input "85" at bounding box center [554, 325] width 158 height 32
type input "50"
click at [961, 415] on span "Apply" at bounding box center [956, 415] width 29 height 16
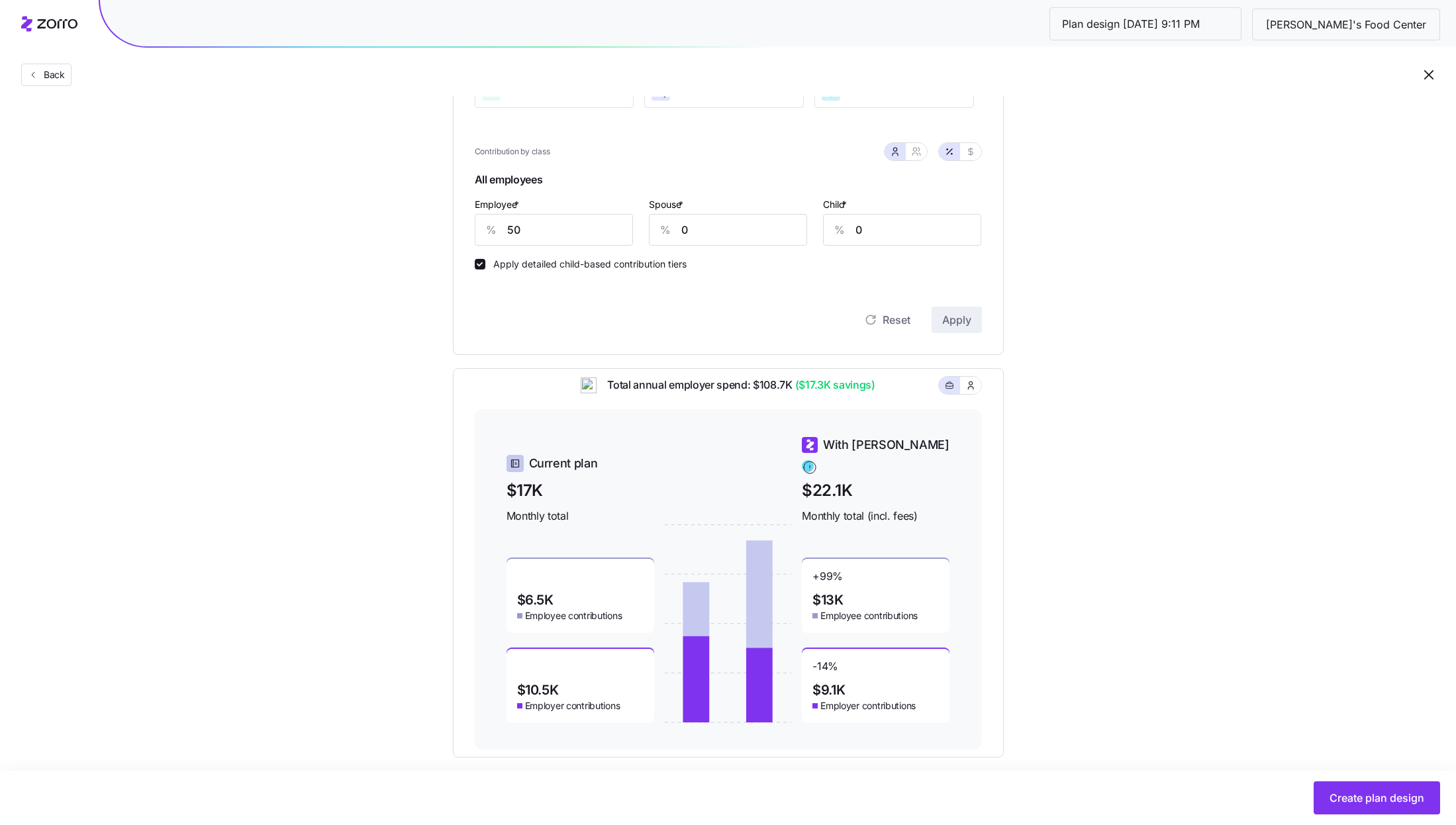
scroll to position [317, 0]
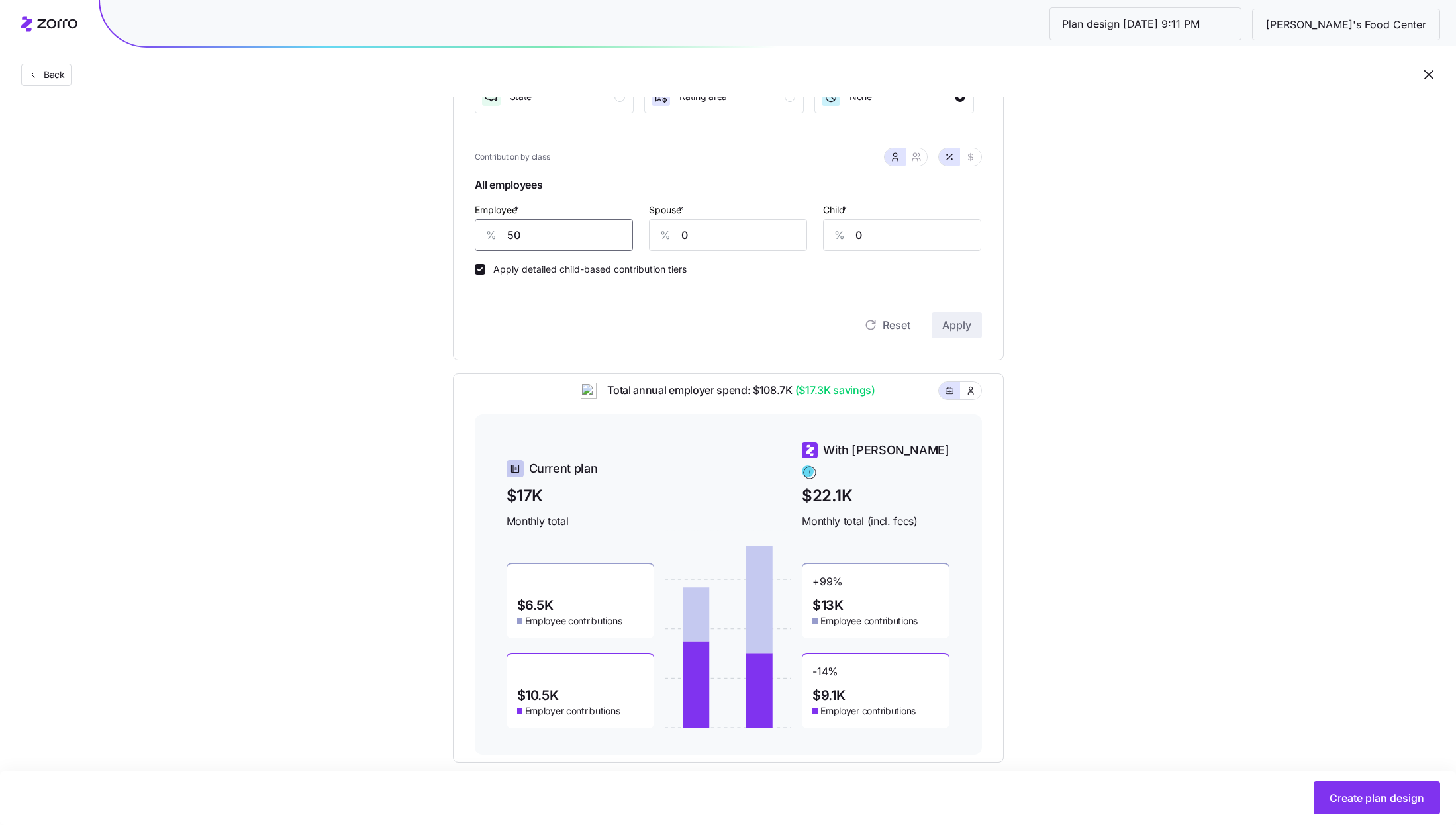
click at [532, 242] on input "50" at bounding box center [554, 235] width 158 height 32
type input "60"
click at [961, 326] on span "Apply" at bounding box center [956, 325] width 29 height 16
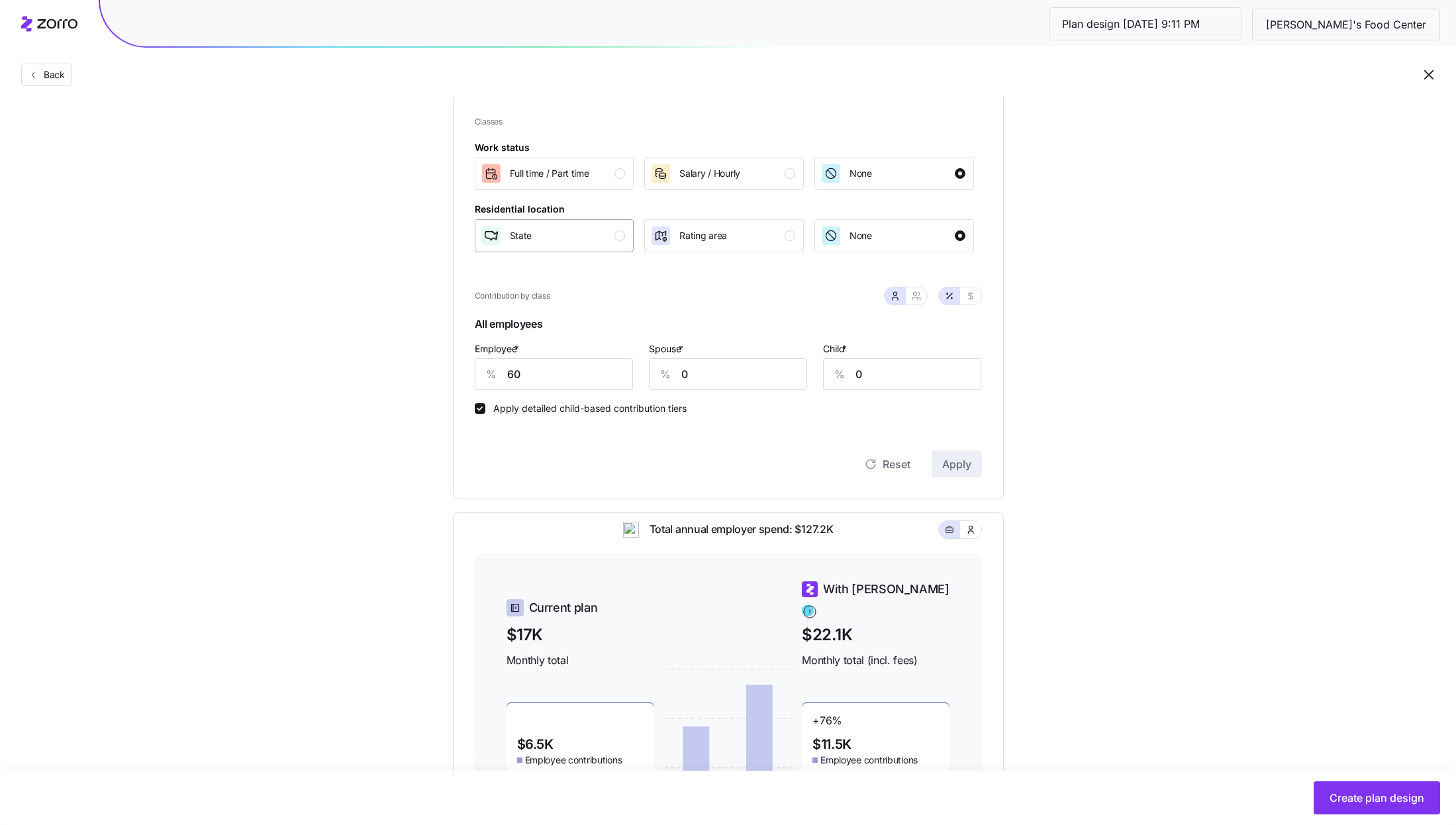
scroll to position [157, 0]
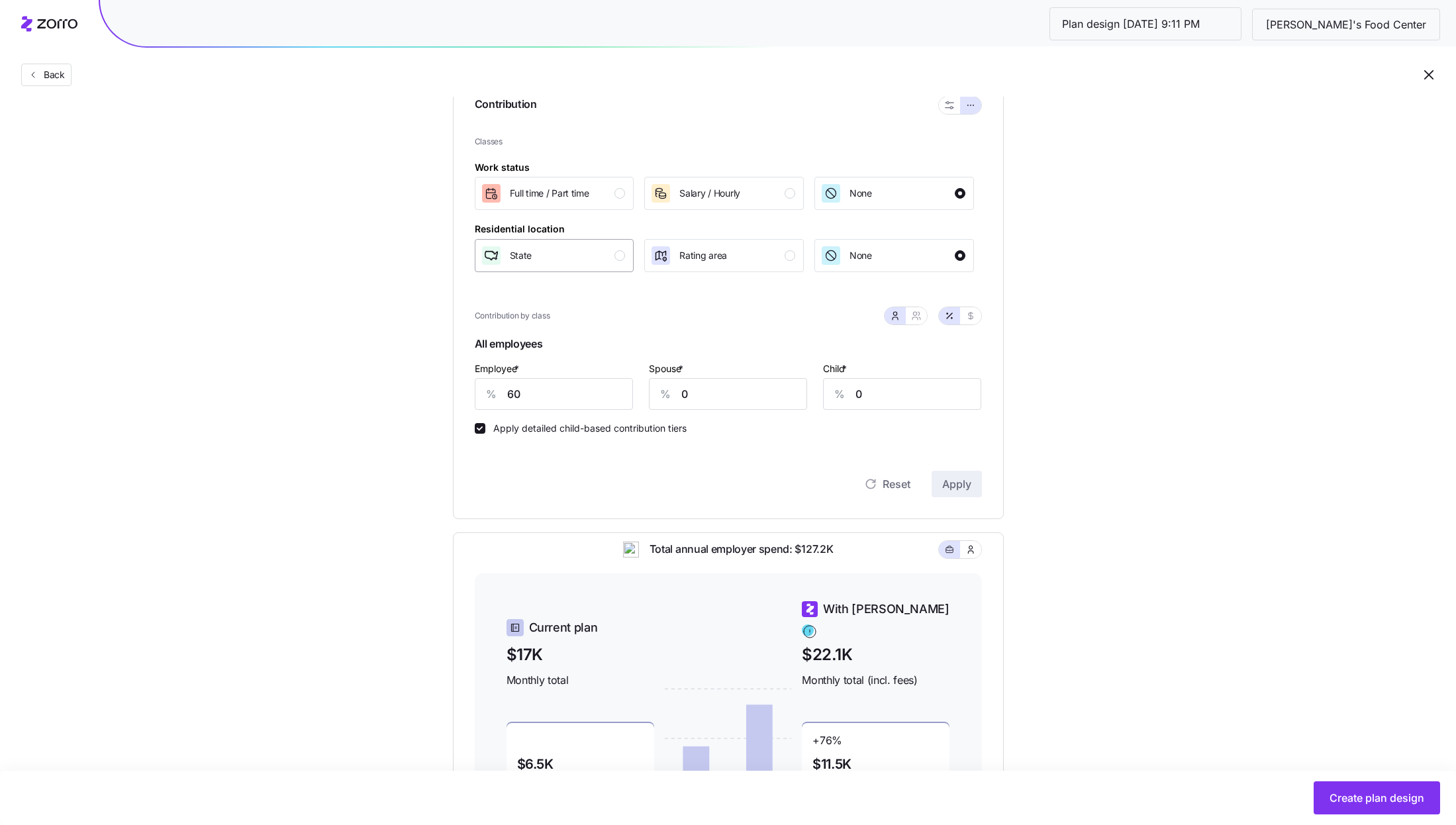
click at [574, 256] on div "State" at bounding box center [554, 256] width 145 height 21
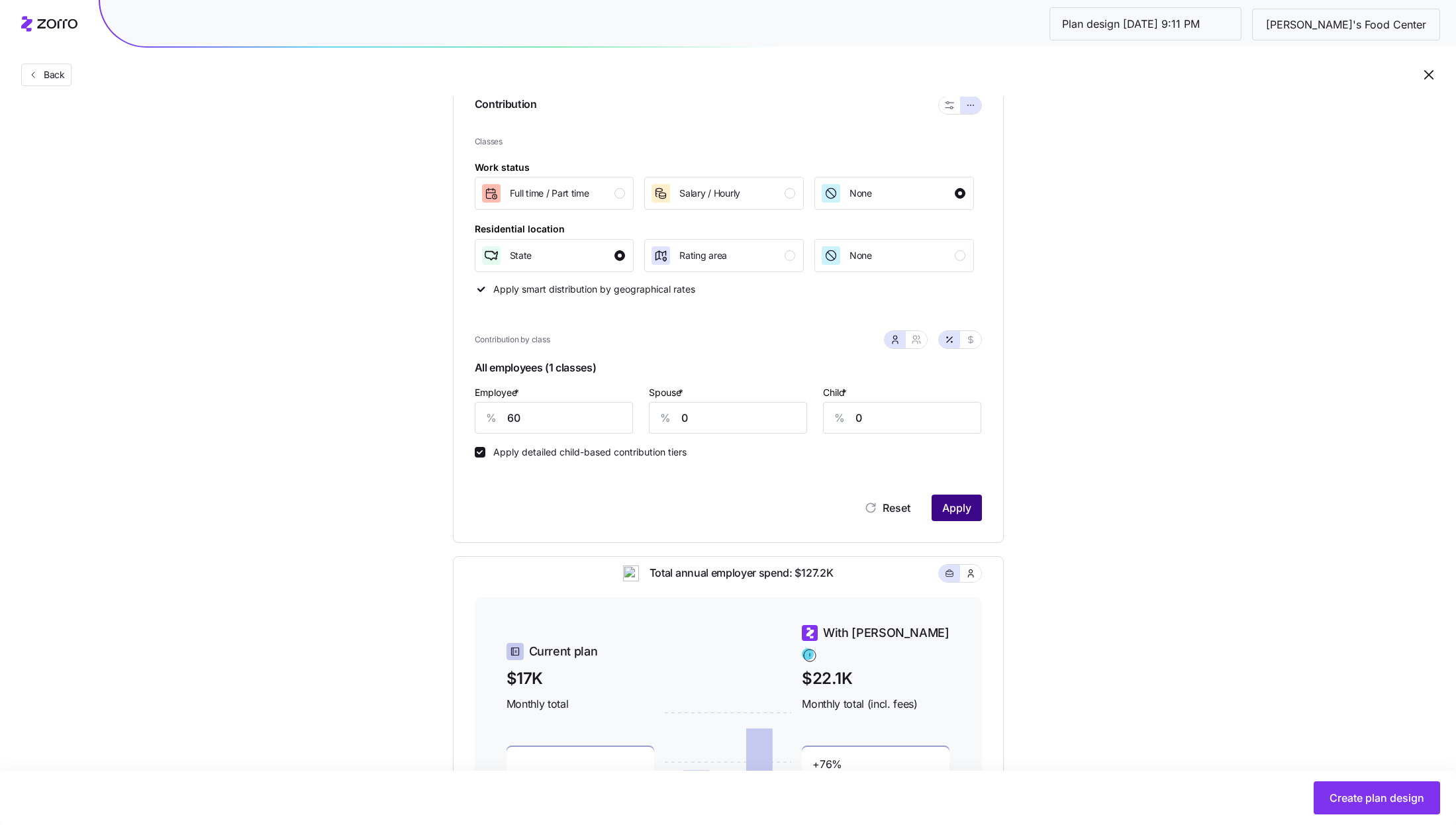
click at [966, 512] on span "Apply" at bounding box center [956, 508] width 29 height 16
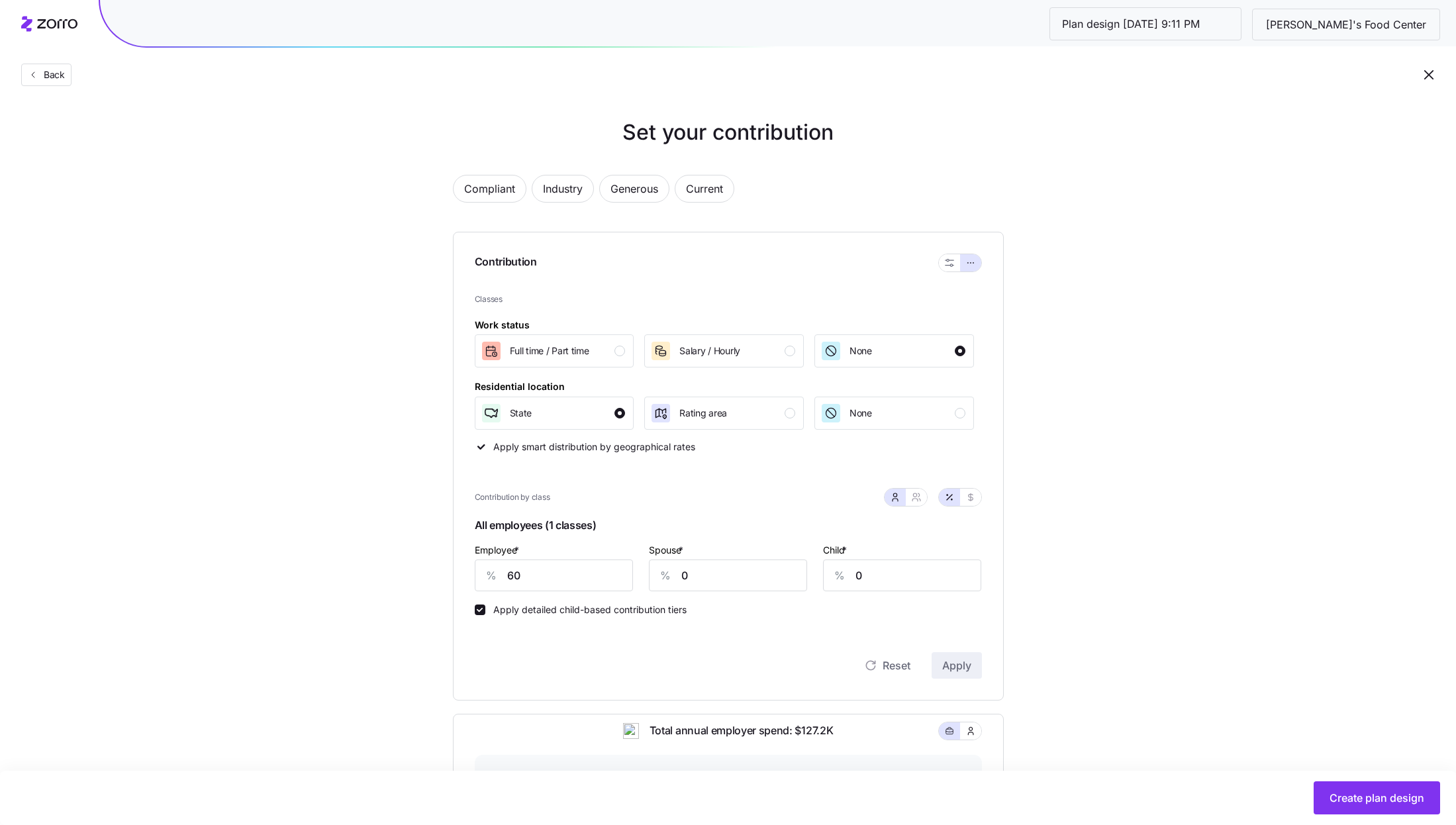
scroll to position [364, 0]
